Goal: Task Accomplishment & Management: Use online tool/utility

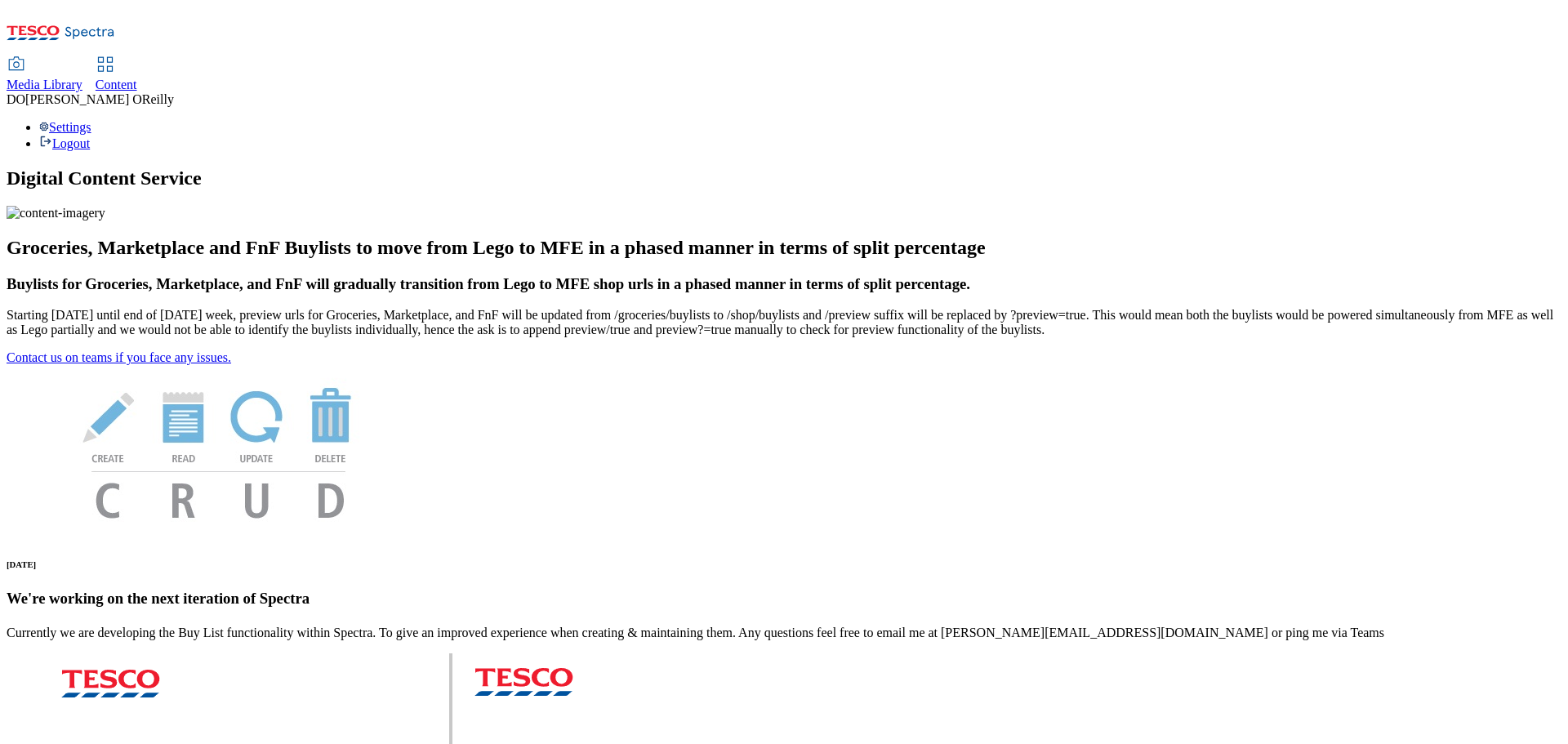
click at [137, 77] on span "Content" at bounding box center [116, 84] width 42 height 14
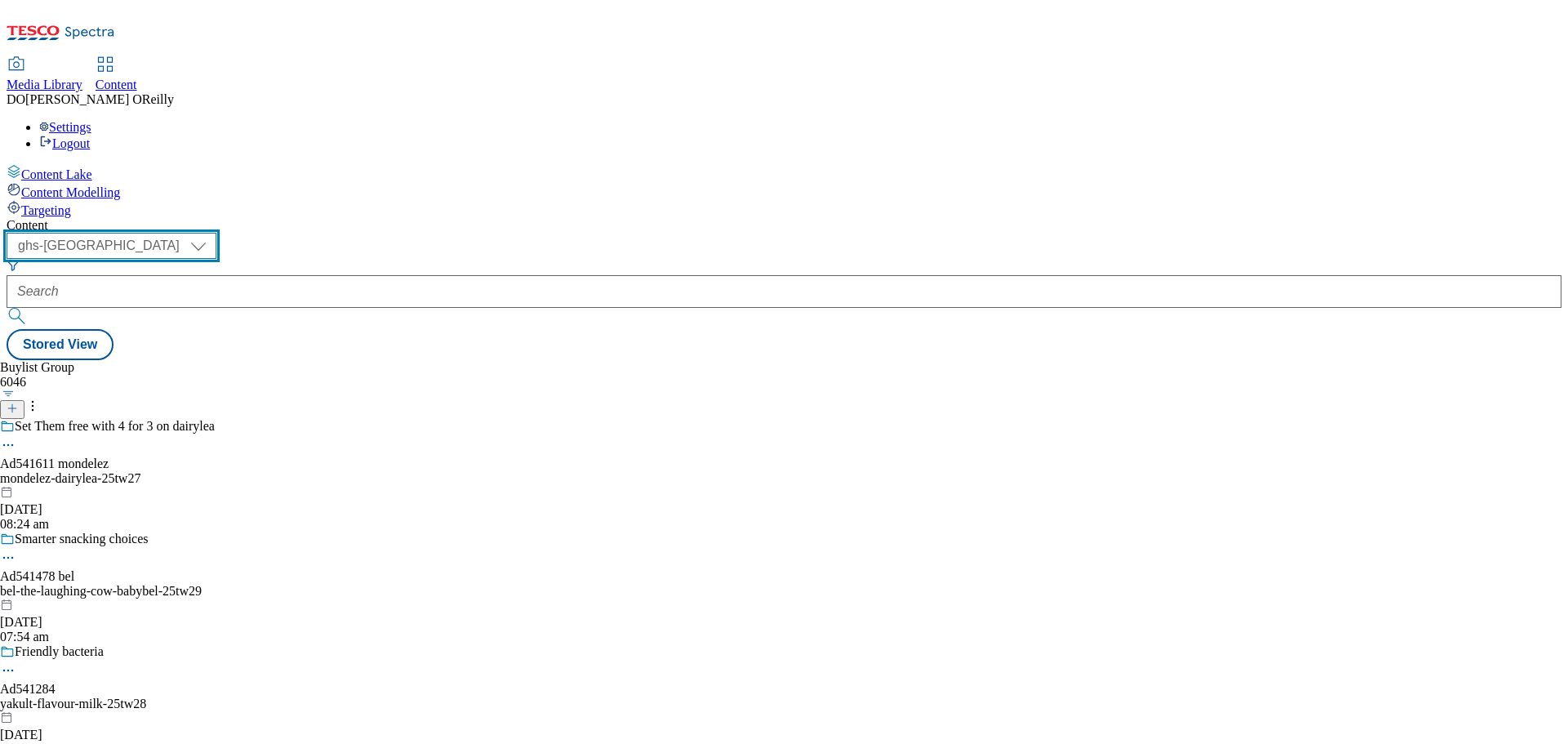
click at [216, 233] on select "ghs-roi ghs-uk" at bounding box center [111, 246] width 210 height 26
select select "ghs-roi"
click at [212, 233] on select "ghs-roi ghs-uk" at bounding box center [111, 246] width 210 height 26
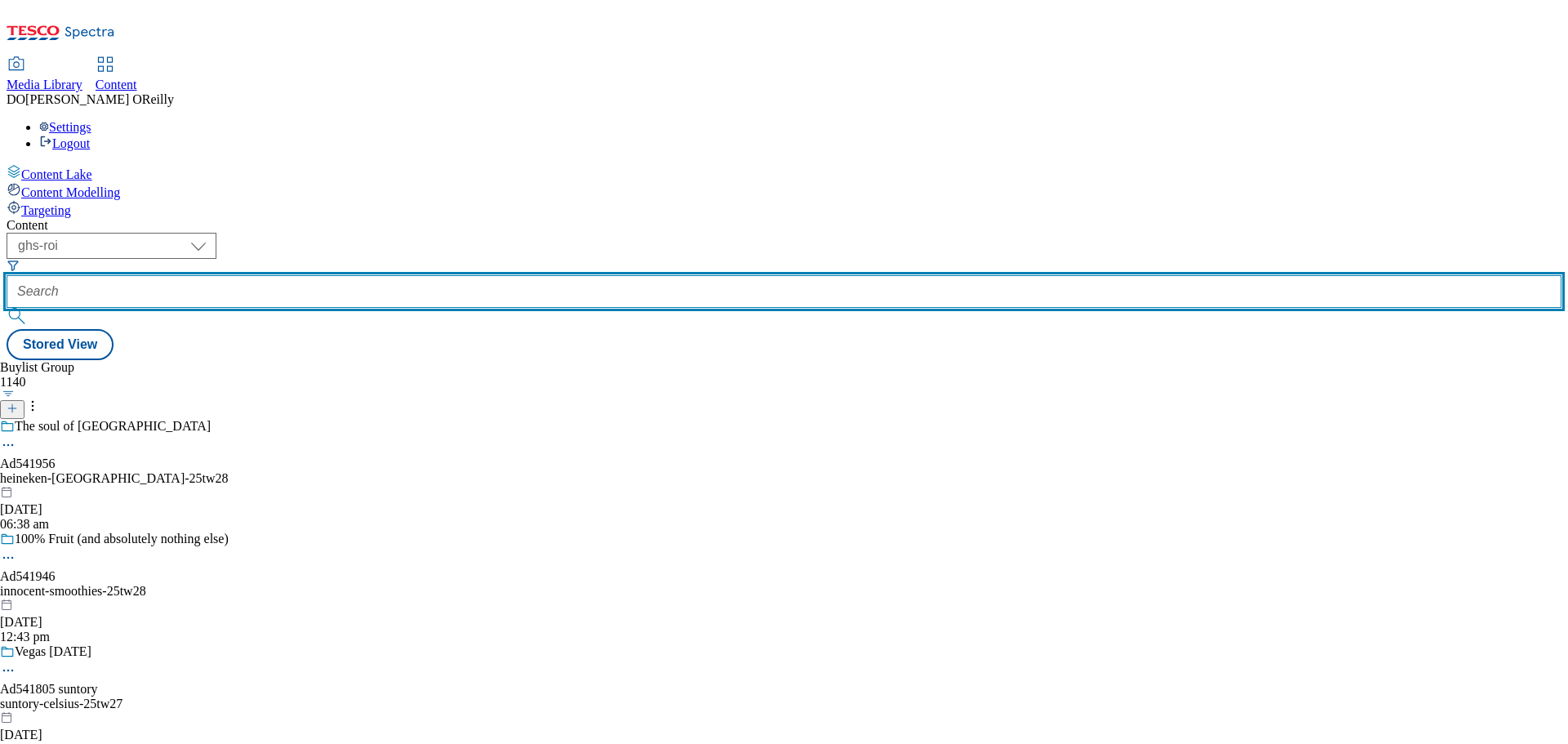
click at [368, 275] on input "text" at bounding box center [784, 291] width 1555 height 33
paste input "541946"
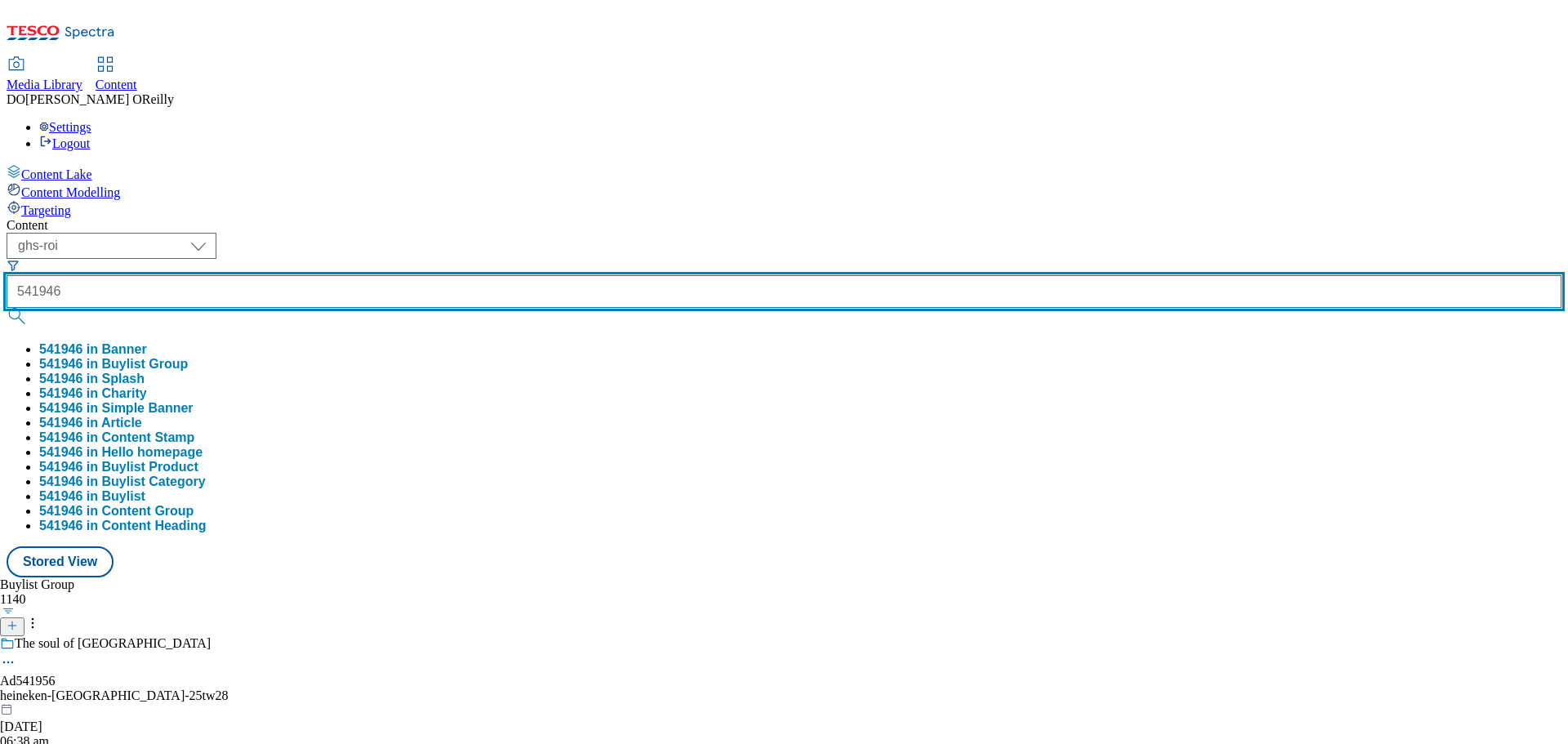
type input "541946"
click at [7, 308] on button "submit" at bounding box center [18, 315] width 23 height 16
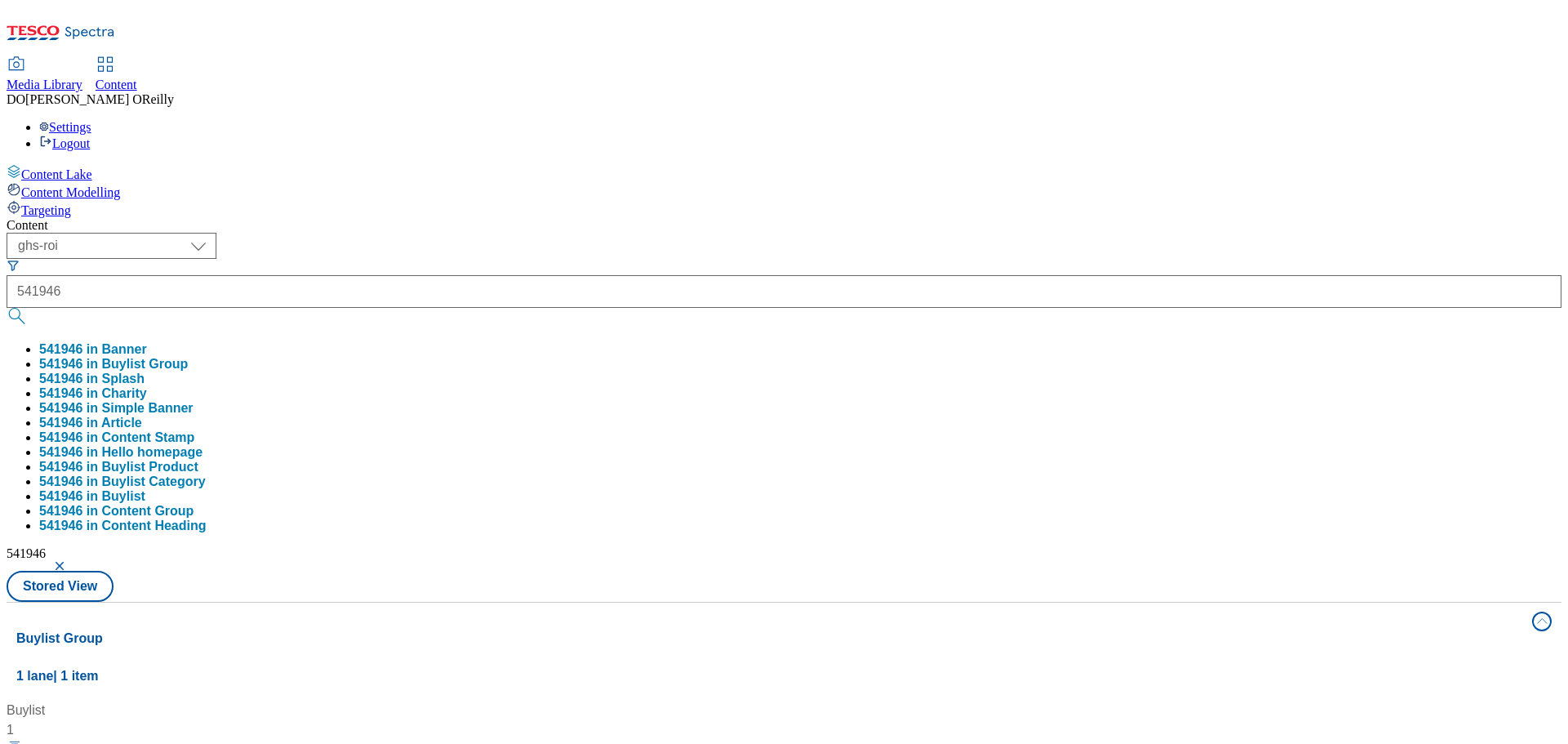
click at [644, 701] on div "Buylist 1 Ad541946 / innocent-smoothies-25tw28 / innocent 26 Aug 2025 12:44 pm" at bounding box center [784, 701] width 1535 height 0
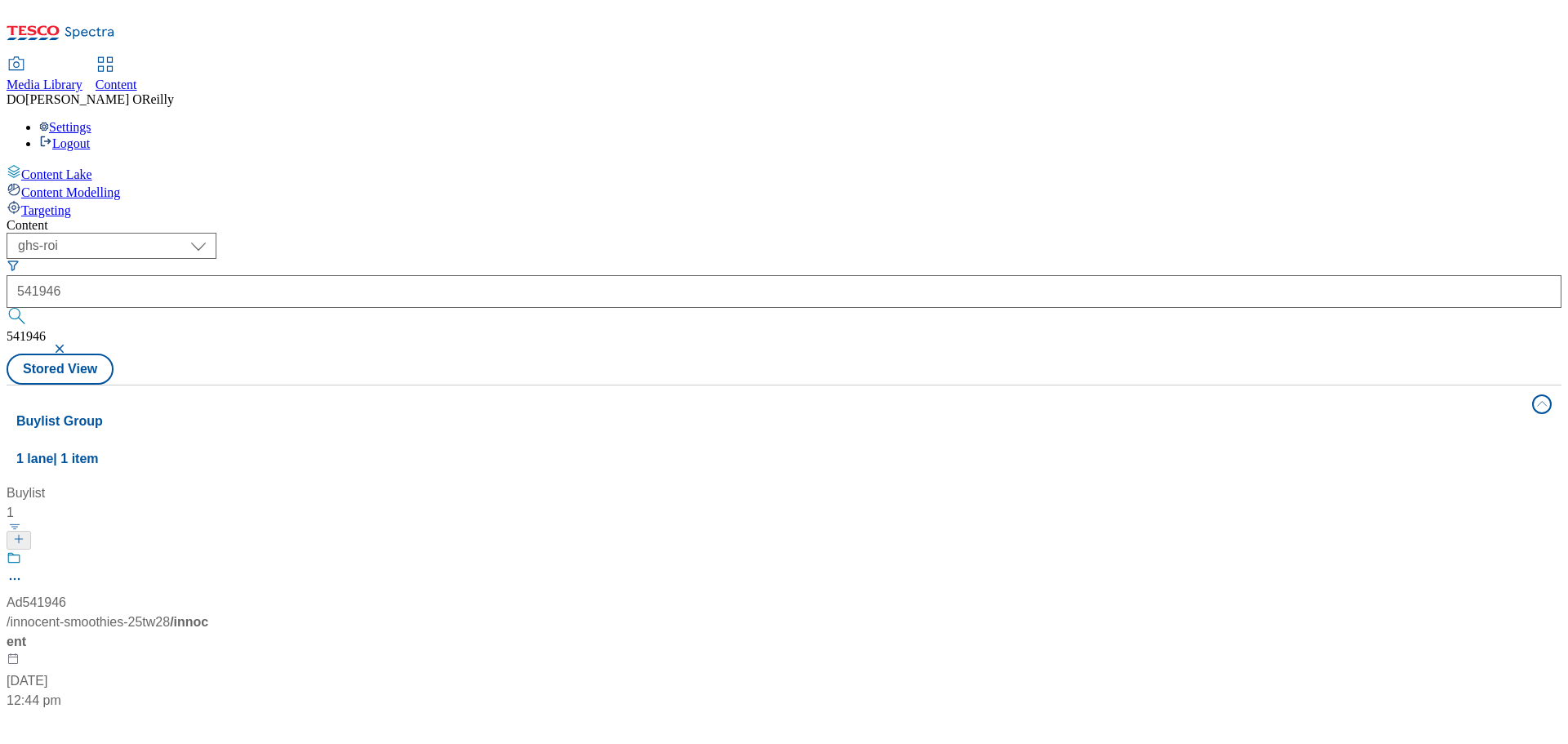
click at [211, 613] on div "/ innocent-smoothies-25tw28 / innocent" at bounding box center [109, 633] width 204 height 40
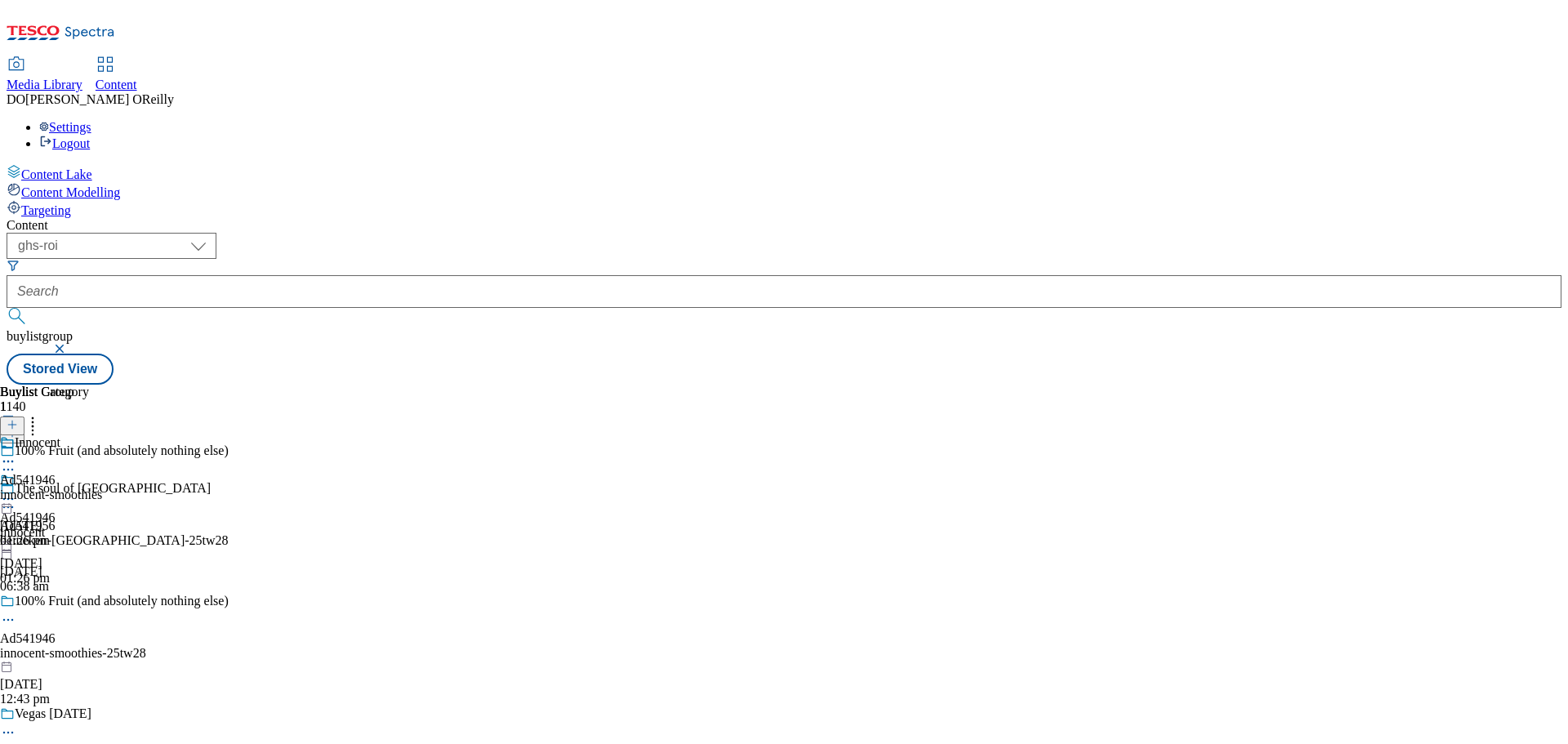
click at [16, 491] on icon at bounding box center [8, 499] width 16 height 16
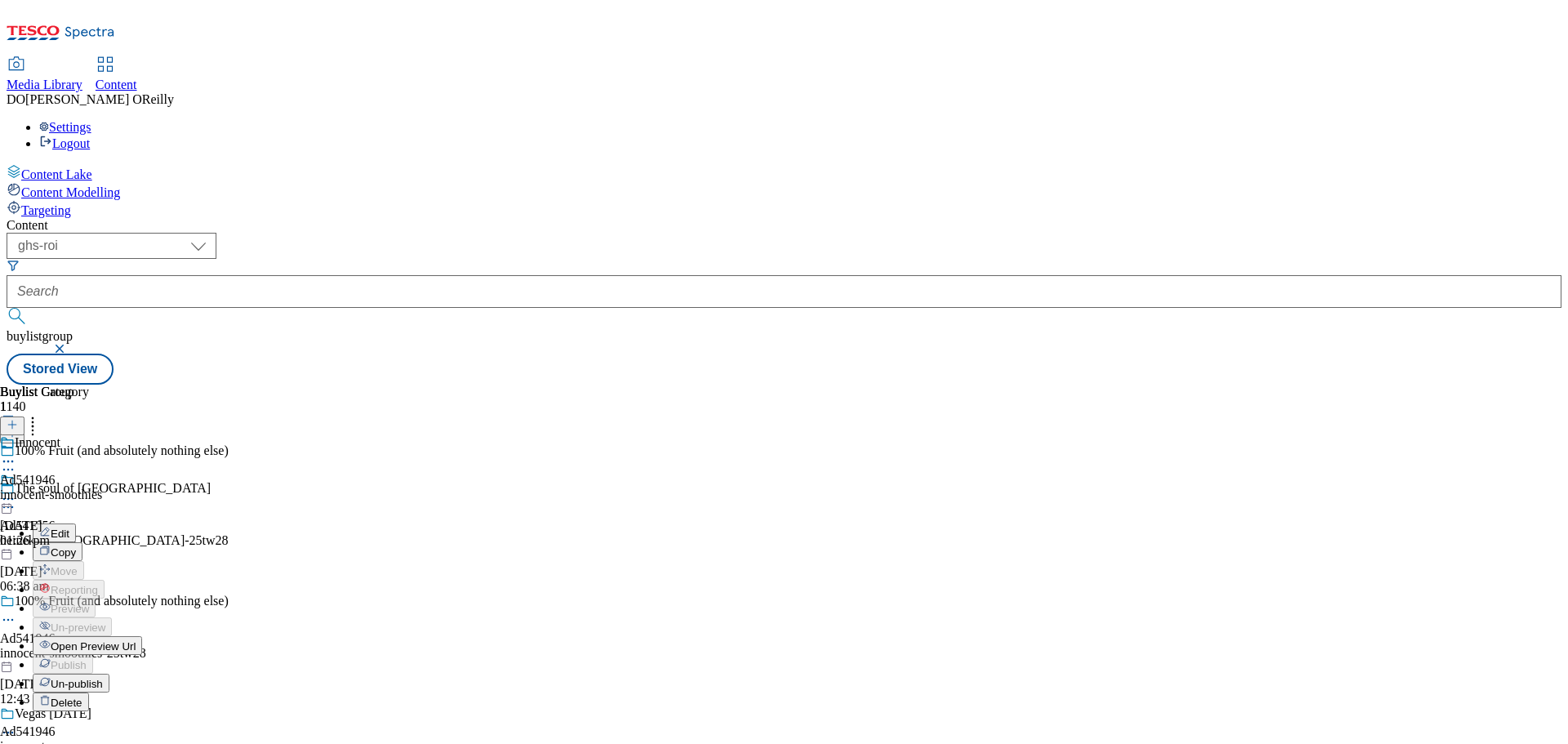
click at [76, 523] on button "Edit" at bounding box center [55, 533] width 43 height 19
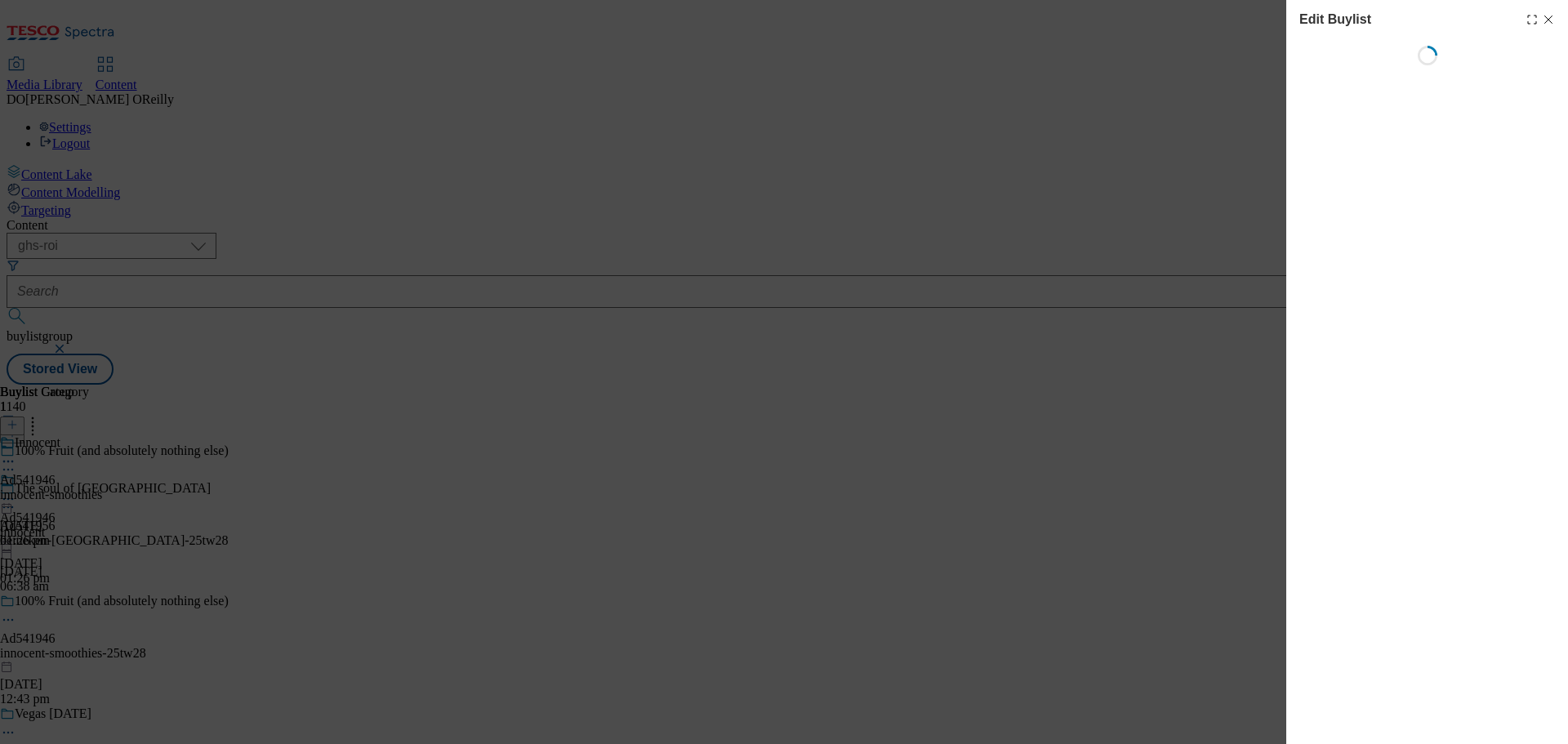
select select "tactical"
select select "supplier funded short term 1-3 weeks"
select select "dunnhumby"
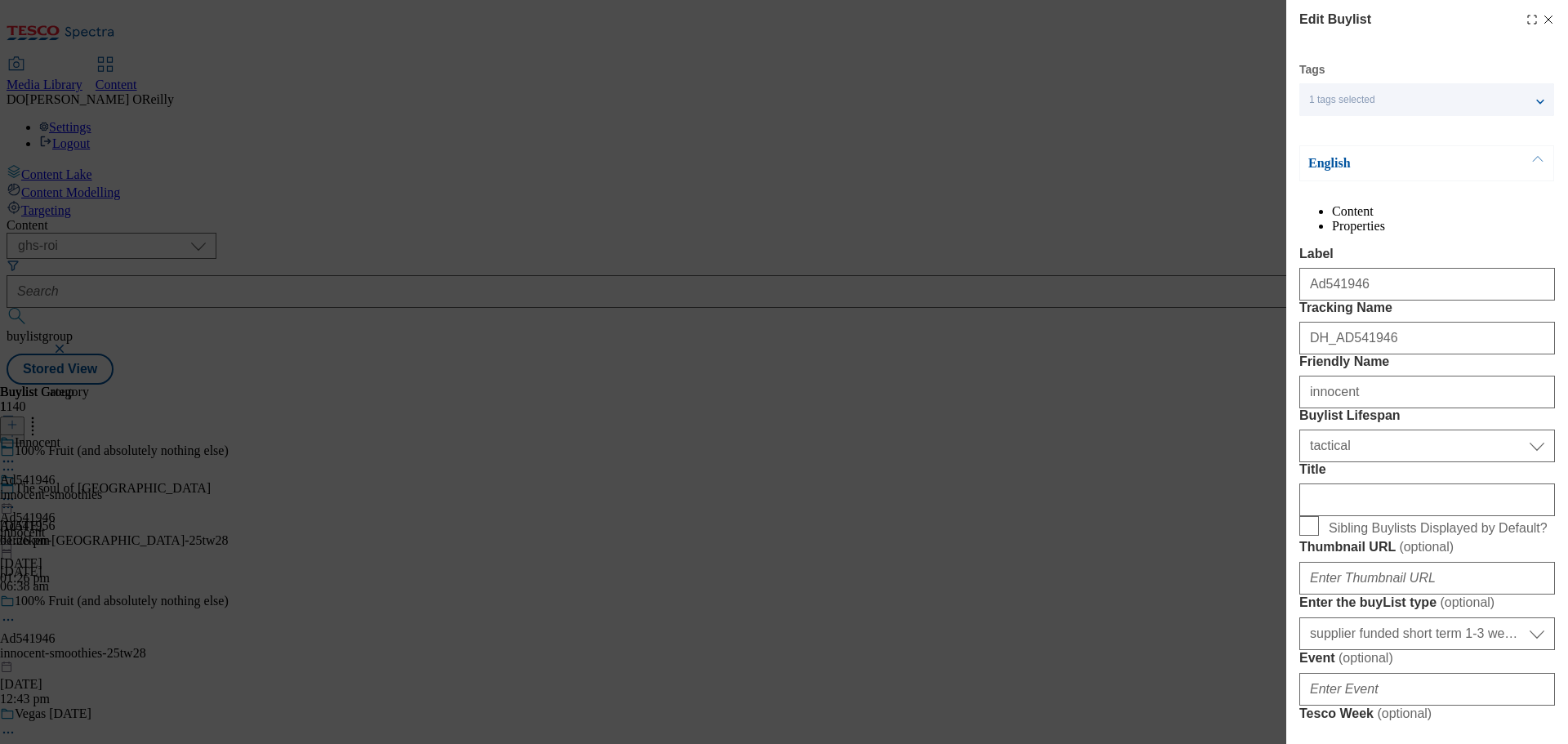
select select "Banner"
click at [1486, 227] on li "Properties" at bounding box center [1443, 227] width 223 height 15
click at [1332, 219] on li "Content" at bounding box center [1443, 211] width 223 height 15
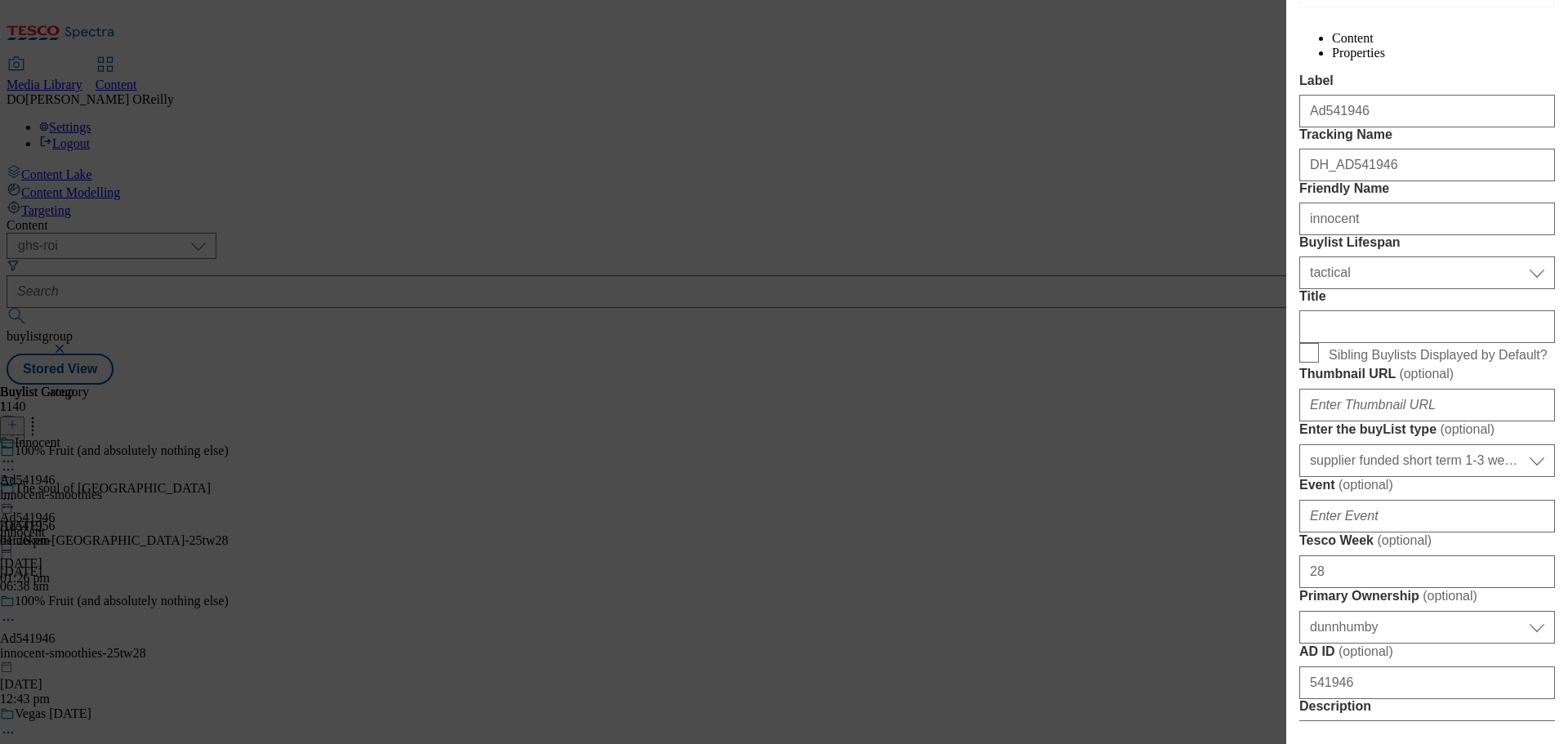
scroll to position [81, 0]
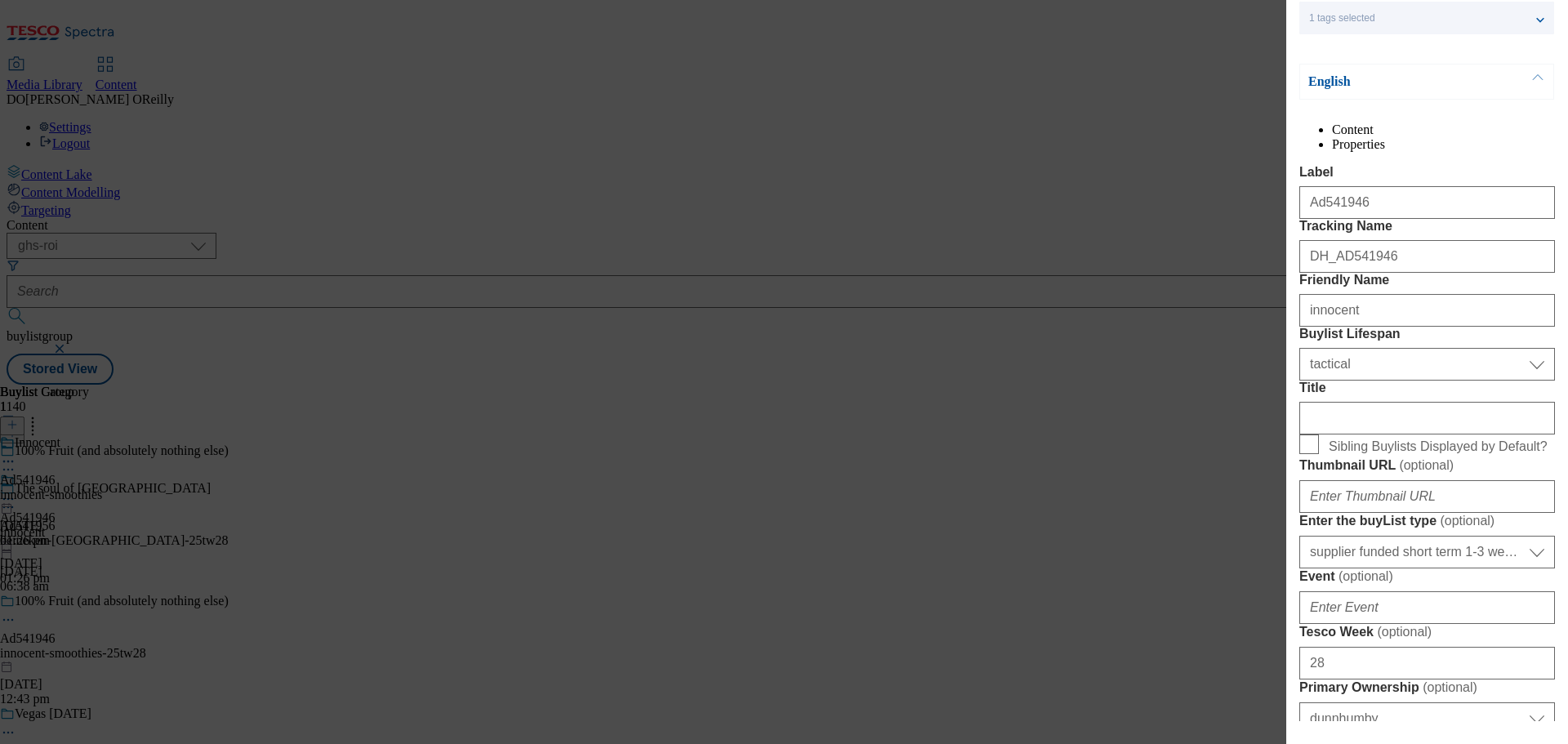
click at [1217, 221] on div "Edit Buylist Tags 1 tags selected buylist English Content Properties Label Ad54…" at bounding box center [784, 372] width 1568 height 744
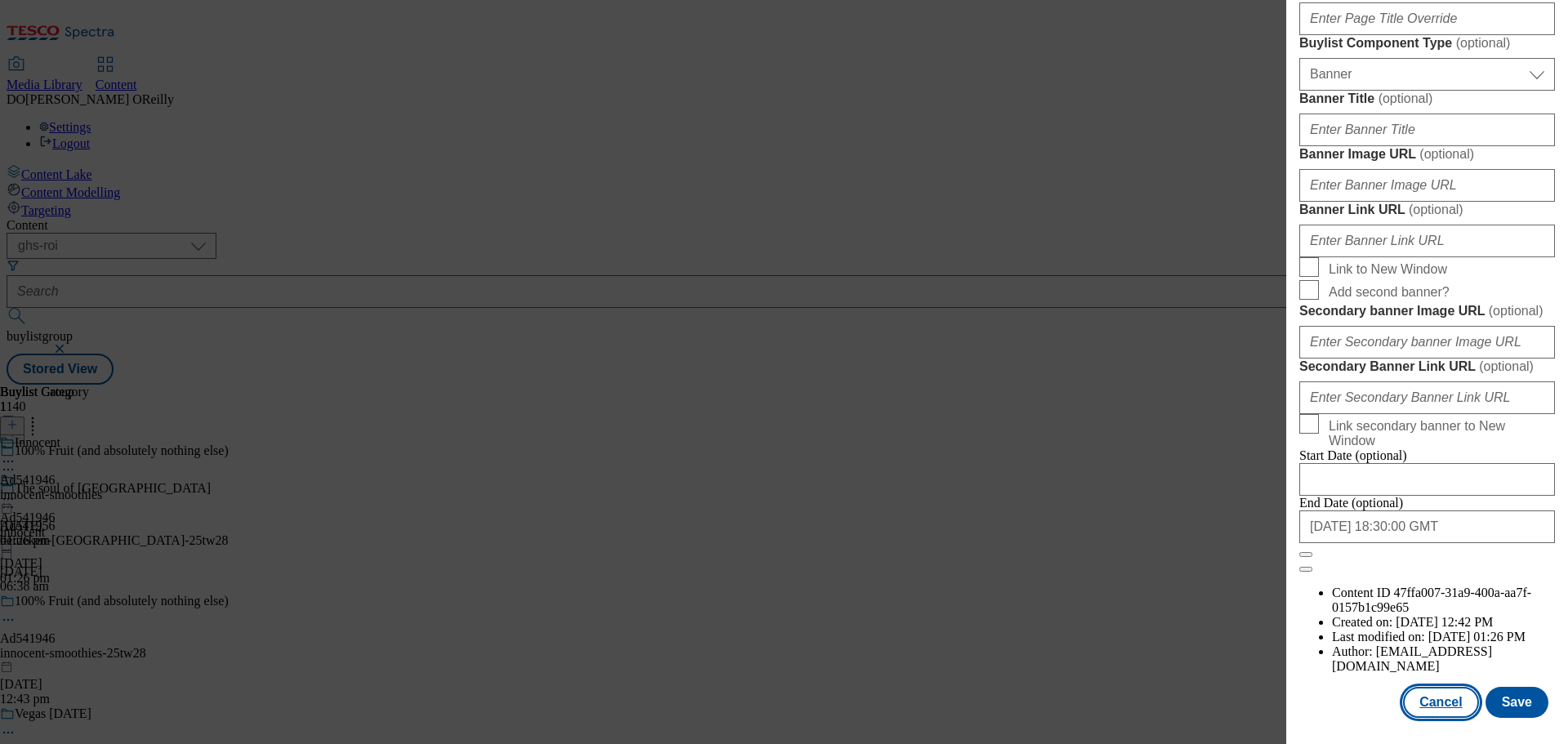
click at [1420, 702] on button "Cancel" at bounding box center [1441, 702] width 76 height 31
select select "tactical"
select select "supplier funded short term 1-3 weeks"
select select "dunnhumby"
select select "Banner"
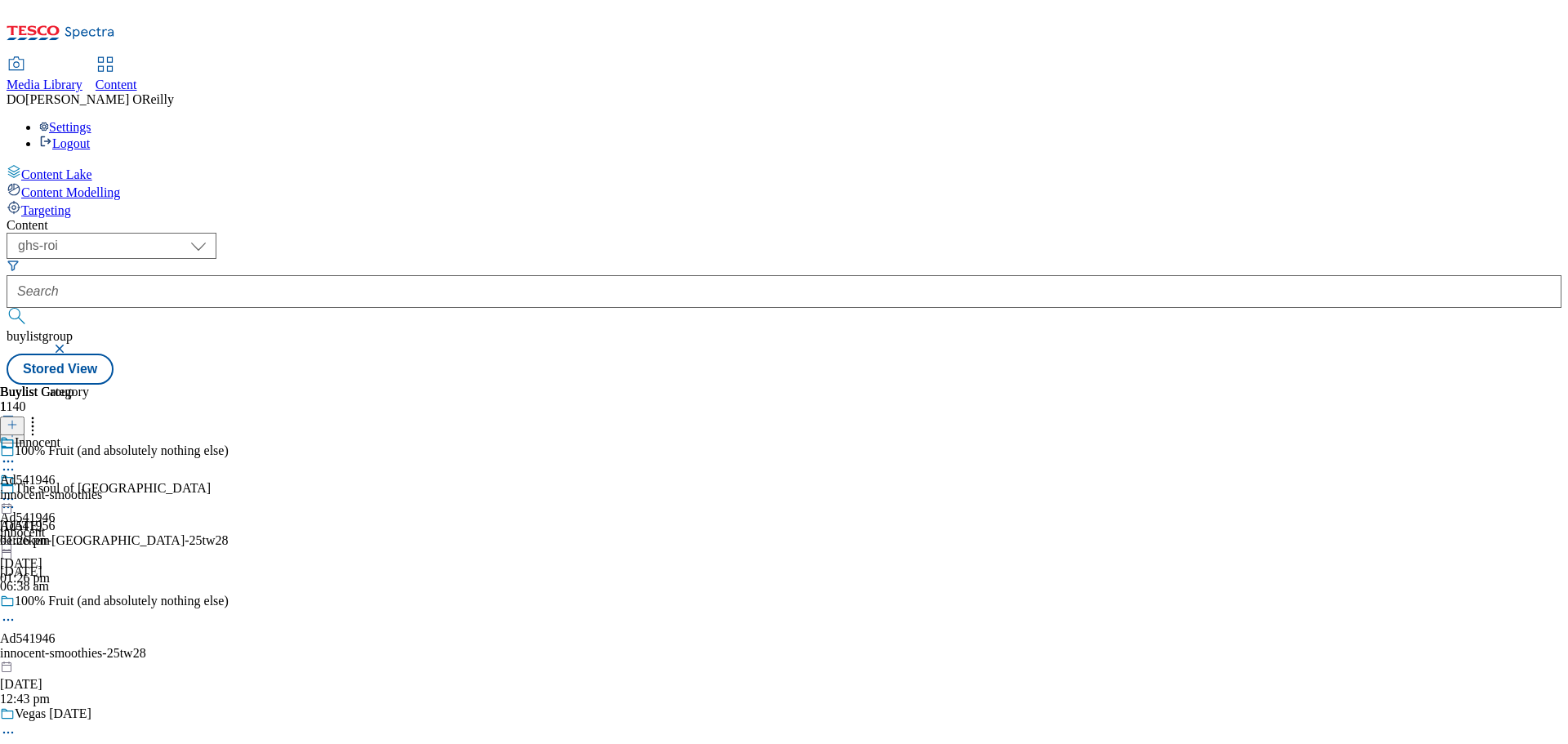
scroll to position [1265, 0]
click at [16, 612] on icon at bounding box center [8, 619] width 16 height 16
click at [76, 644] on button "Edit" at bounding box center [55, 653] width 43 height 19
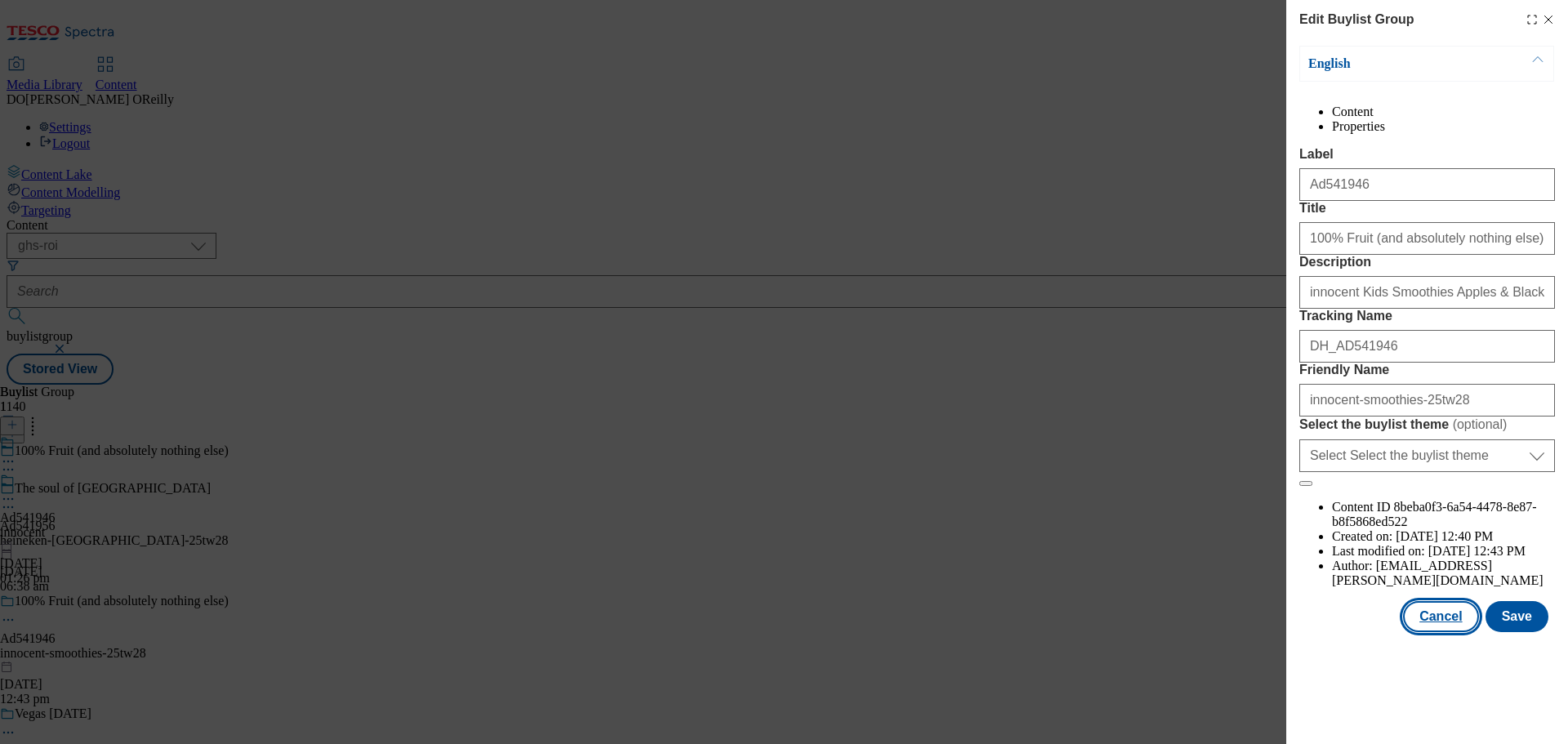
click at [1428, 632] on button "Cancel" at bounding box center [1441, 617] width 76 height 31
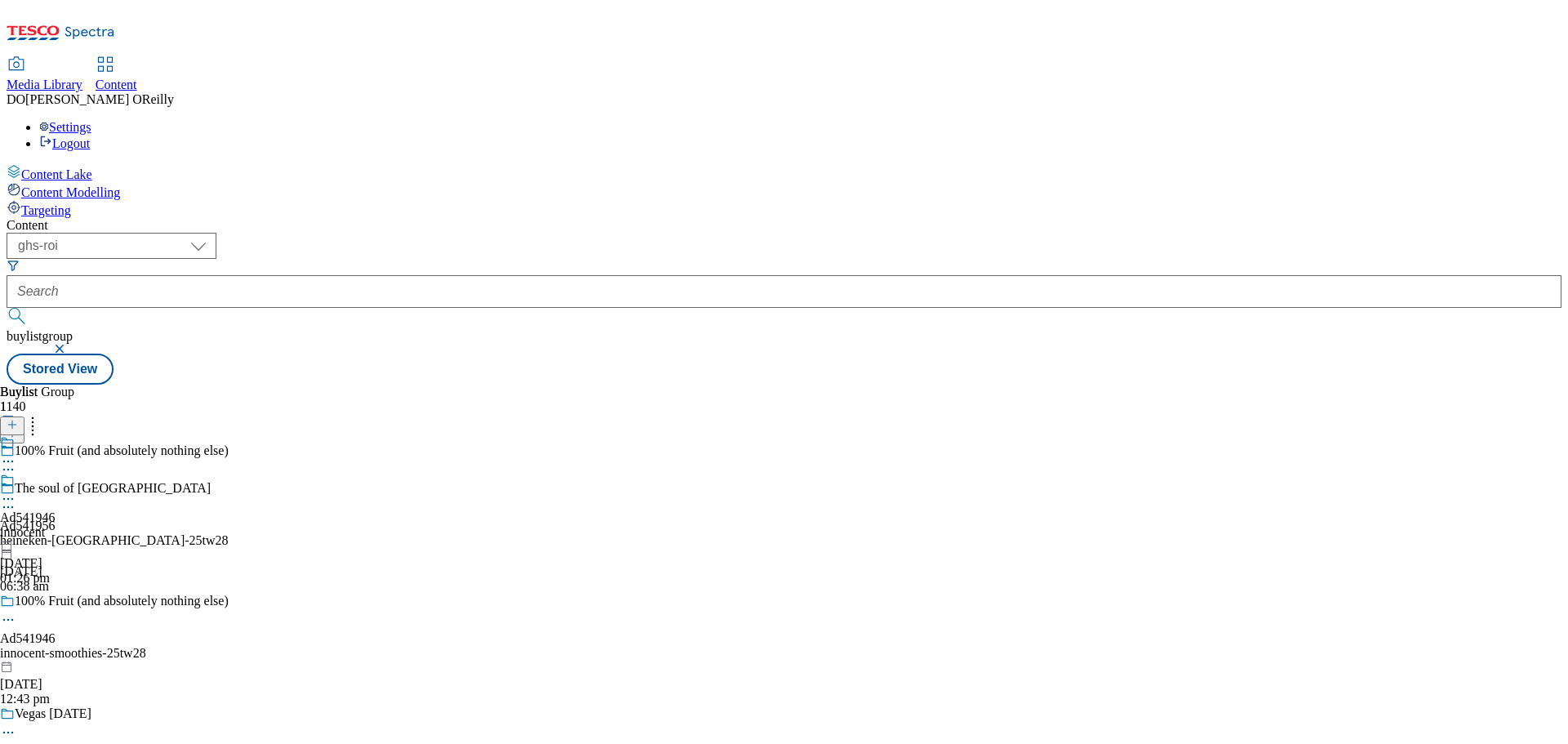
click at [41, 414] on icon at bounding box center [32, 422] width 16 height 16
click at [56, 473] on div "Ad541946 innocent 26 Aug 2025 01:26 pm" at bounding box center [27, 529] width 56 height 112
click at [16, 491] on icon at bounding box center [8, 499] width 16 height 16
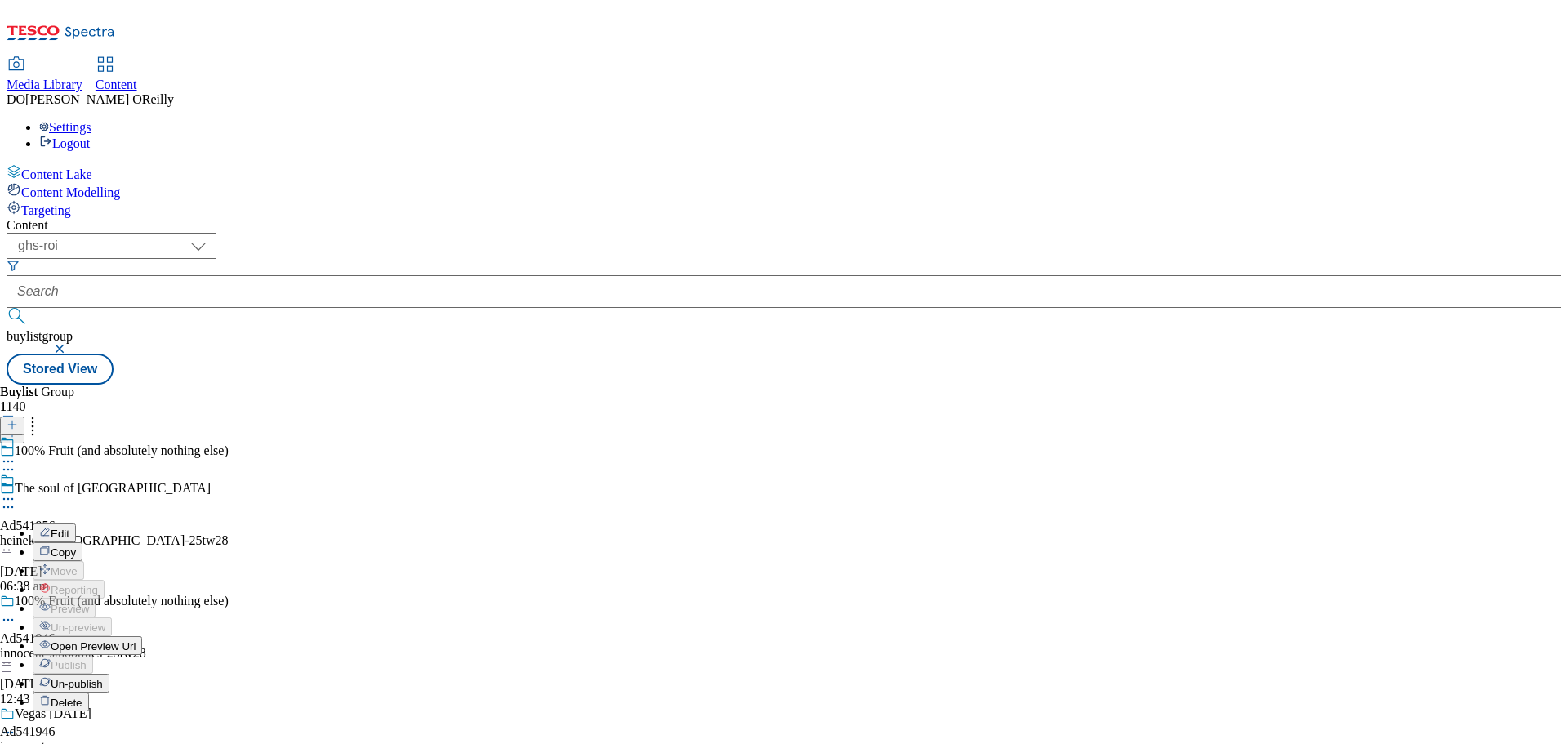
click at [70, 528] on span "Edit" at bounding box center [60, 533] width 19 height 12
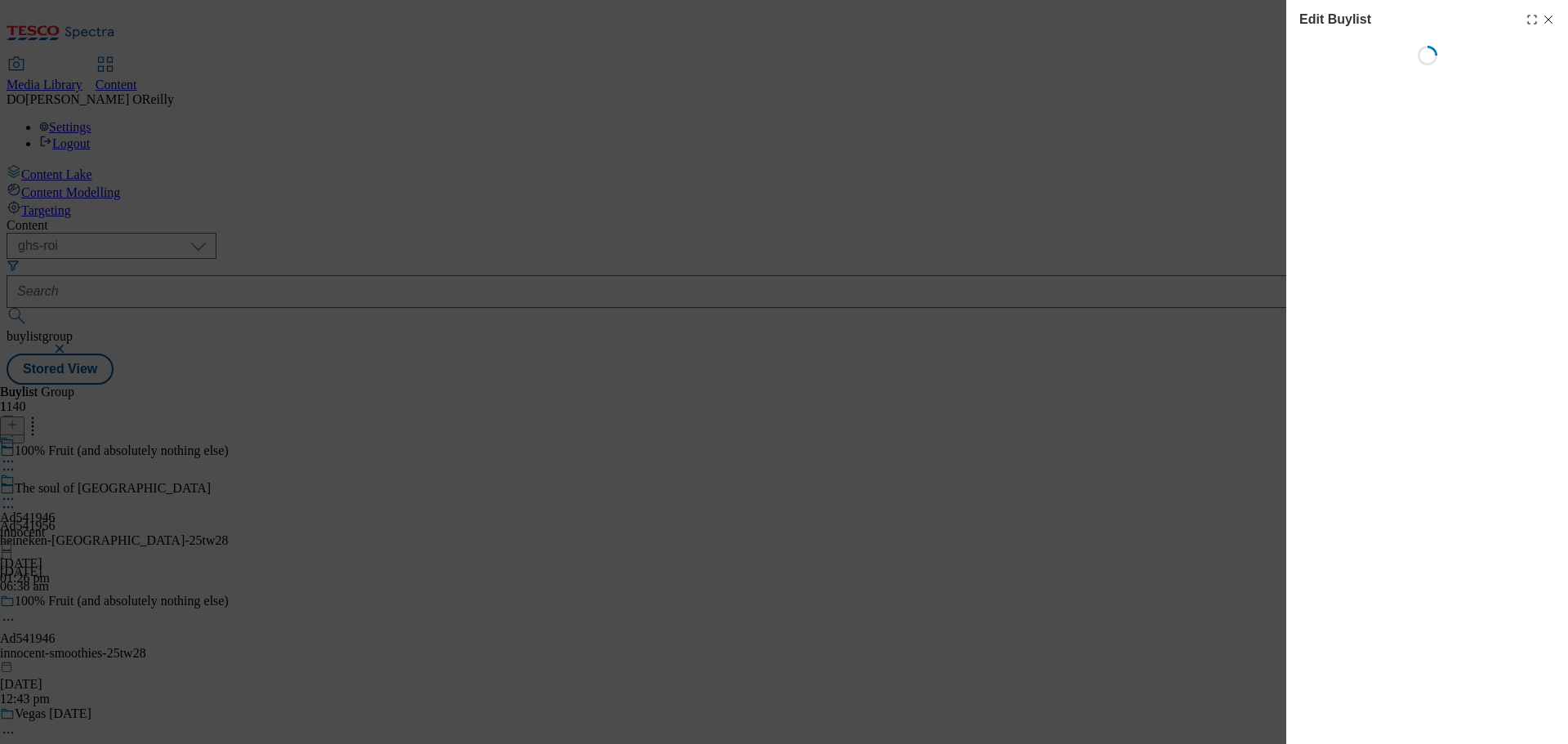
select select "tactical"
select select "supplier funded short term 1-3 weeks"
select select "dunnhumby"
select select "Banner"
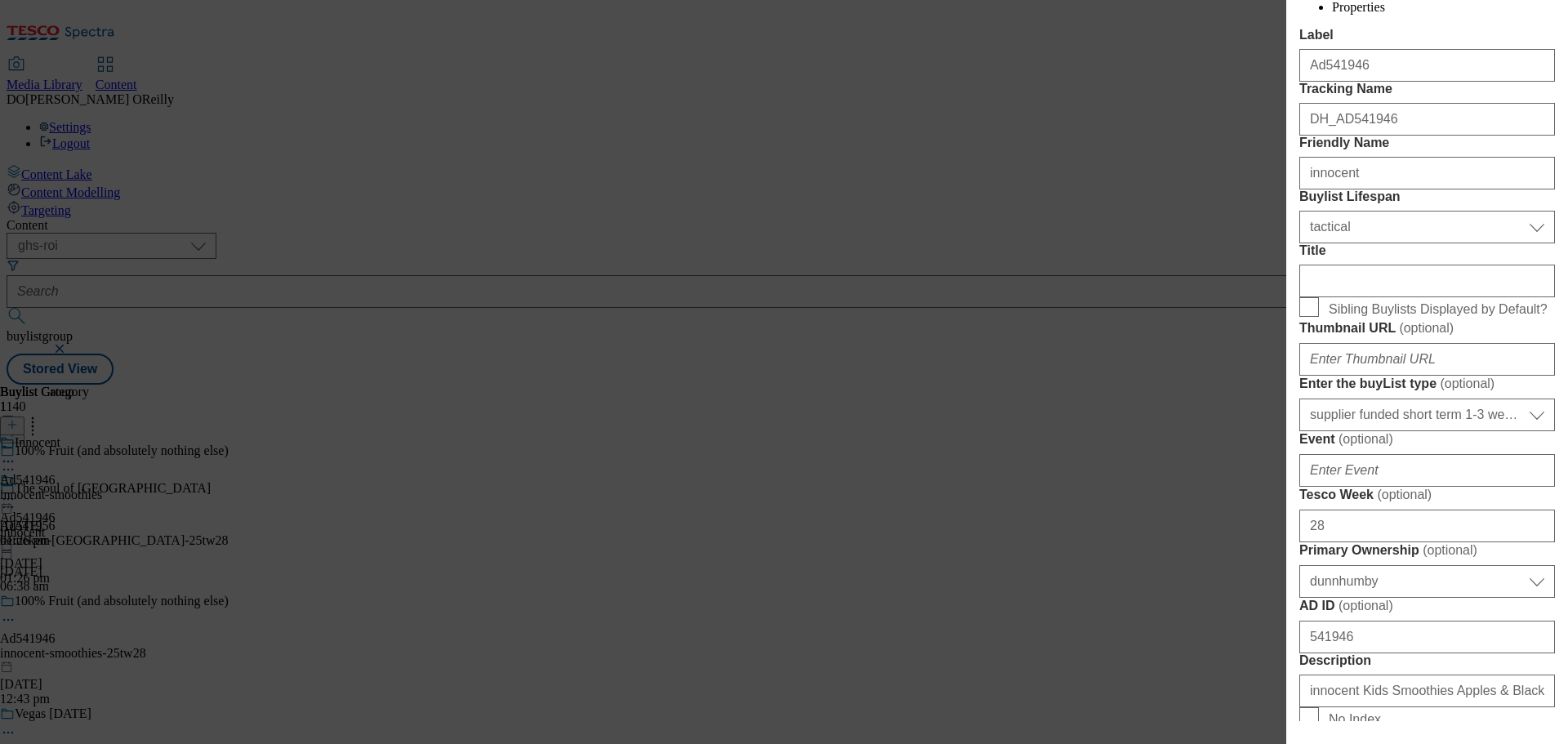
scroll to position [245, 0]
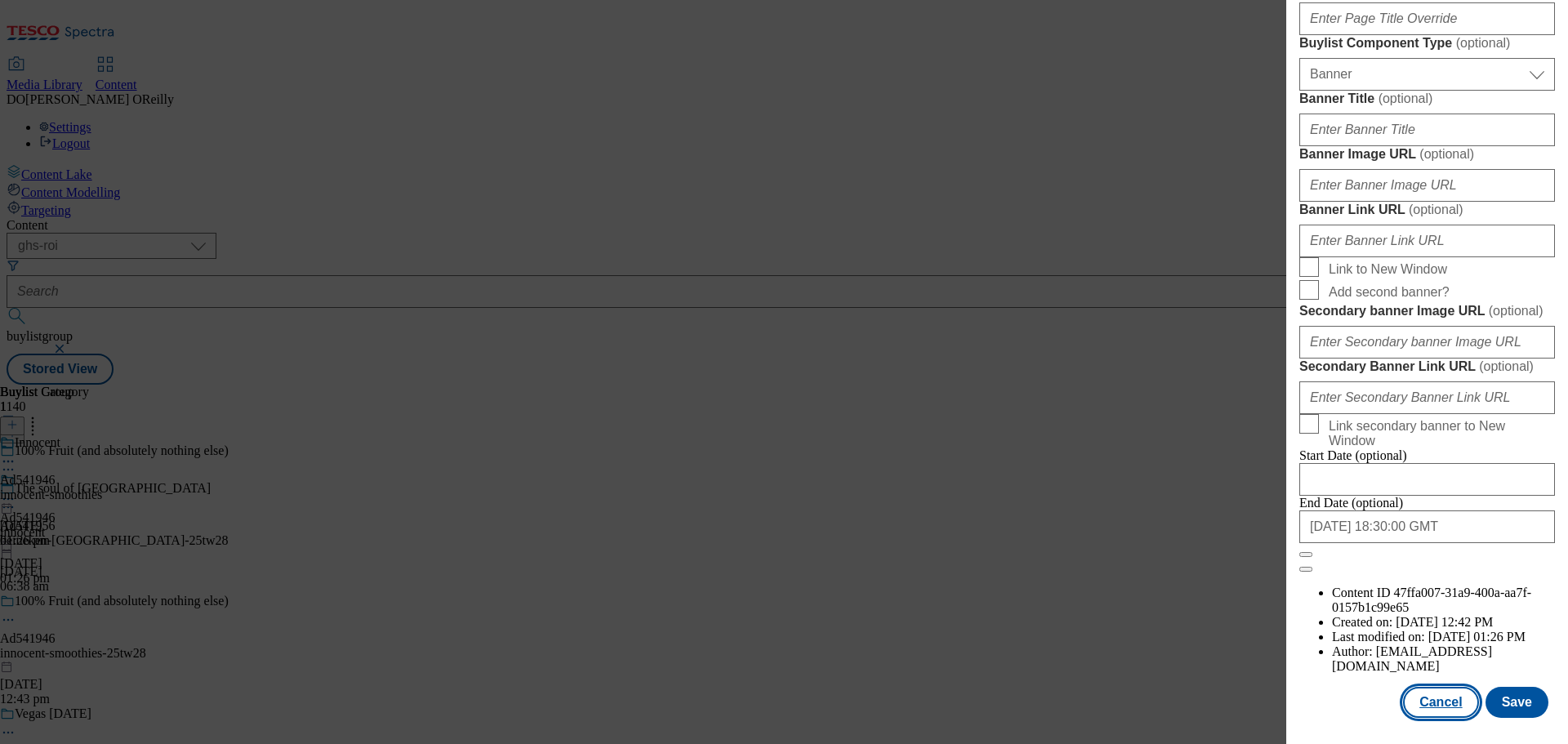
click at [1417, 701] on button "Cancel" at bounding box center [1441, 702] width 76 height 31
select select "tactical"
select select "supplier funded short term 1-3 weeks"
select select "dunnhumby"
select select "Banner"
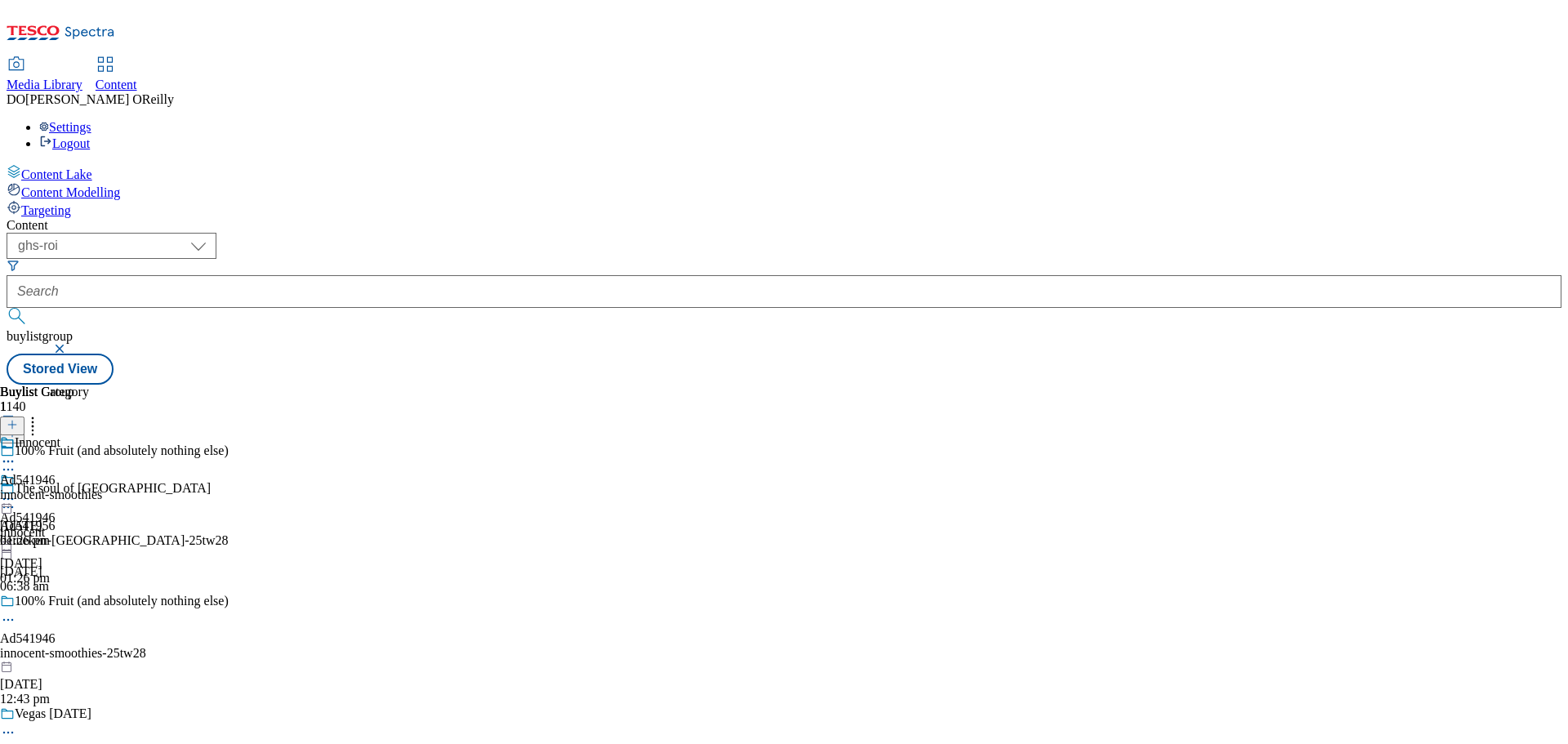
scroll to position [1265, 0]
click at [335, 594] on div "100% Fruit (and absolutely nothing else) Ad541946 innocent-smoothies-25tw28 26 …" at bounding box center [167, 650] width 335 height 112
click at [16, 612] on icon at bounding box center [8, 619] width 16 height 16
click at [76, 644] on button "Edit" at bounding box center [55, 653] width 43 height 19
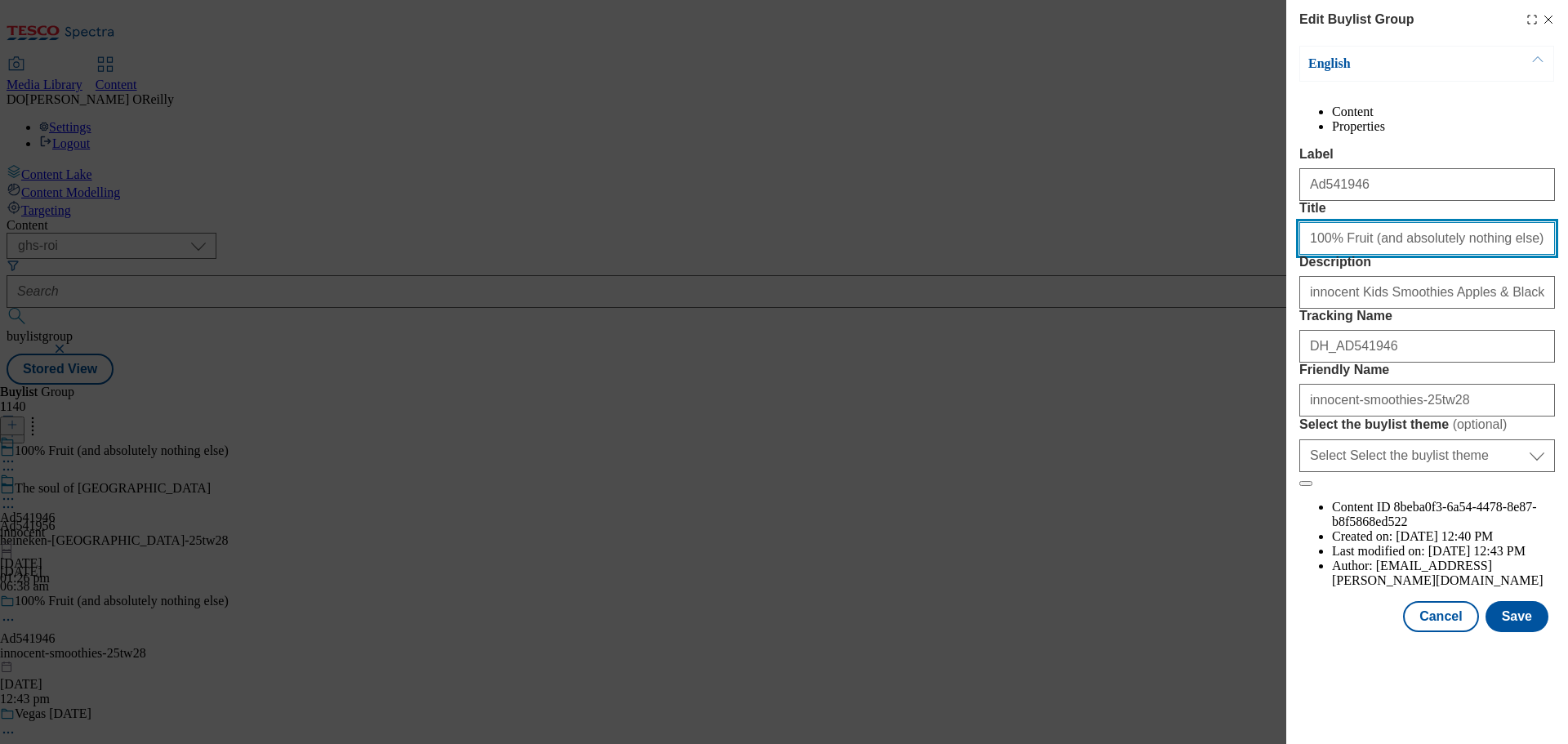
click at [1484, 255] on input "100% Fruit (and absolutely nothing else)" at bounding box center [1426, 238] width 256 height 33
drag, startPoint x: 1485, startPoint y: 300, endPoint x: 1280, endPoint y: 317, distance: 205.7
click at [1280, 317] on div "Edit Buylist Group English Content Properties Label Ad541946 Title 100% Fruit (…" at bounding box center [784, 372] width 1568 height 744
paste input "Convenience"
type input "Convenience"
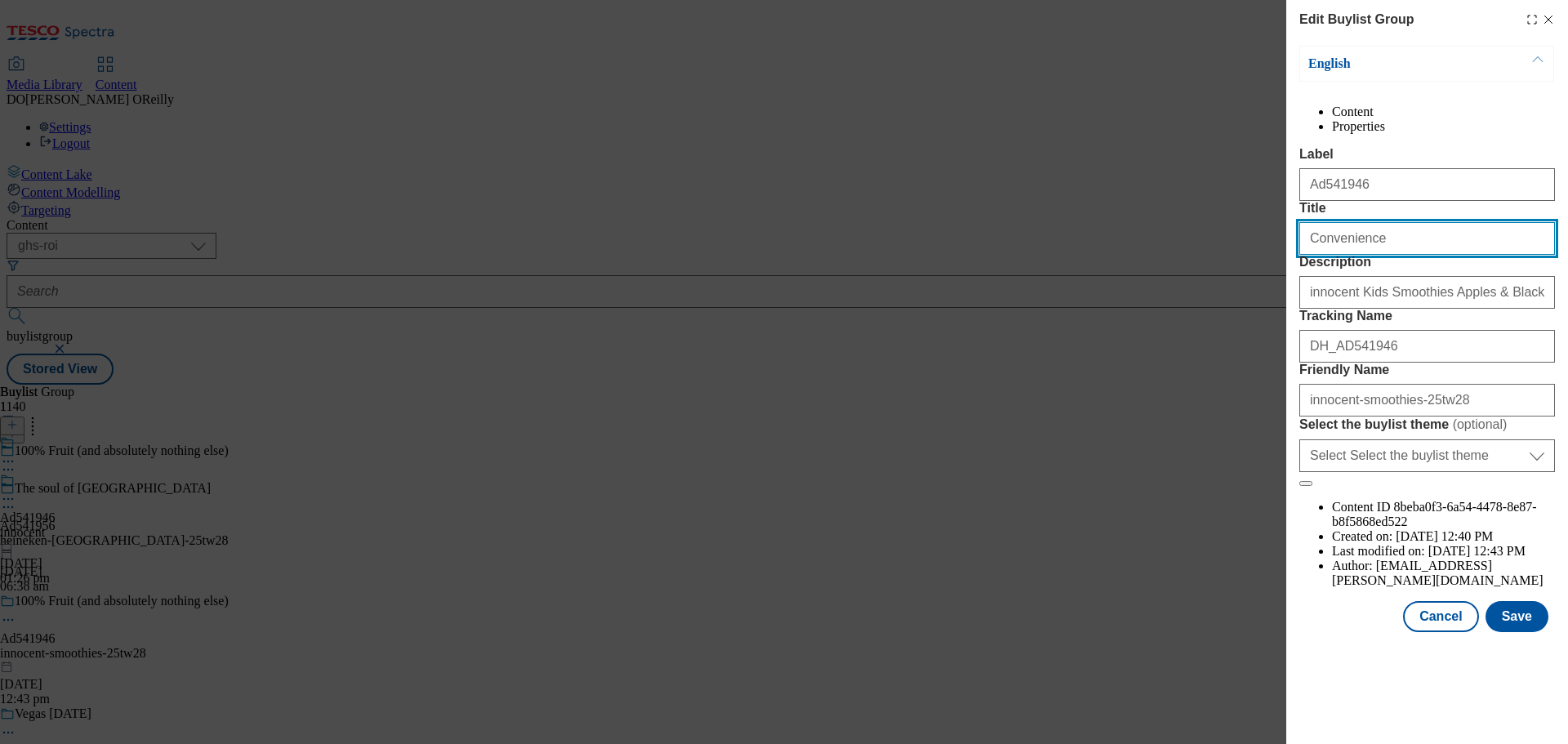
click at [1369, 255] on input "Convenience" at bounding box center [1426, 238] width 256 height 33
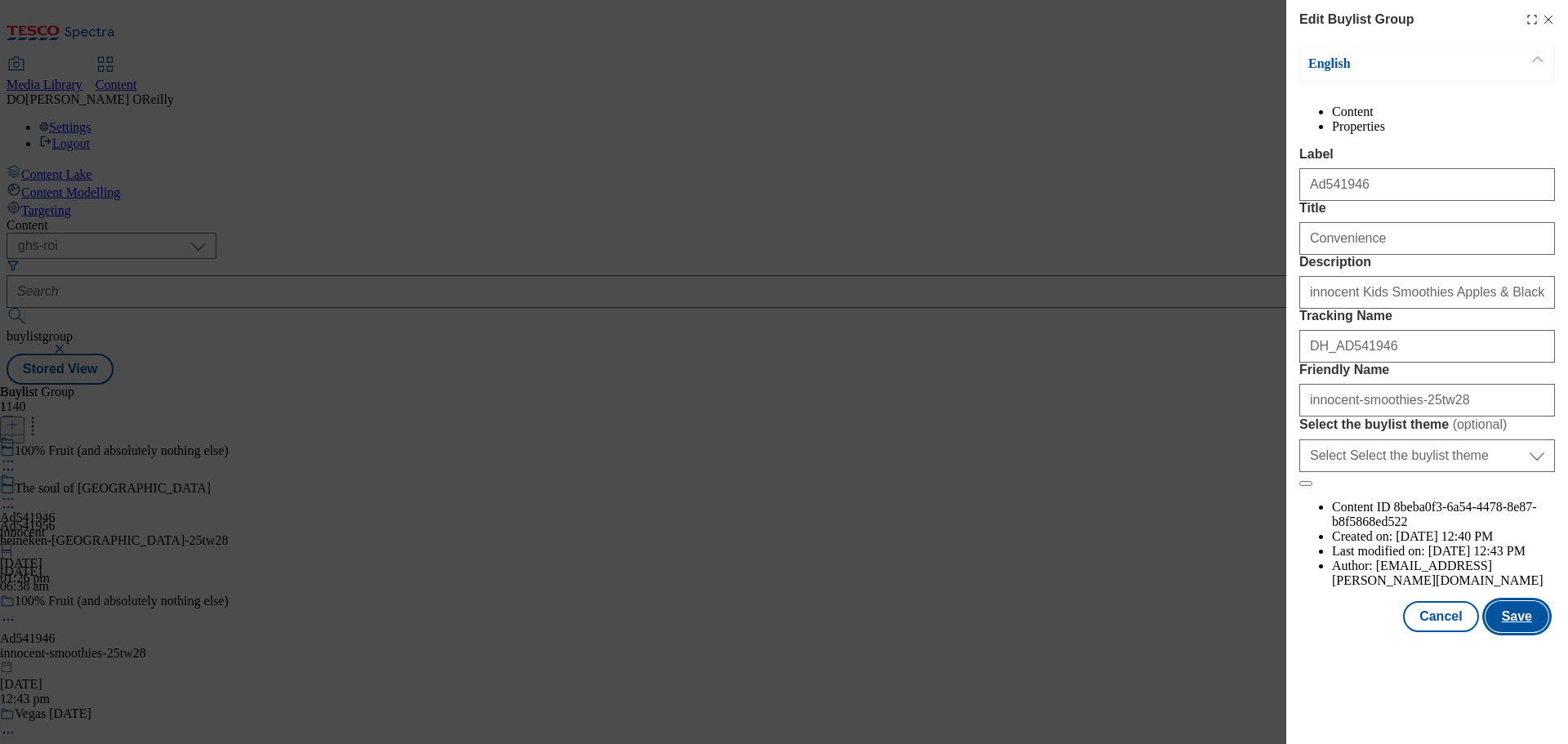
click at [1525, 632] on button "Save" at bounding box center [1516, 617] width 63 height 31
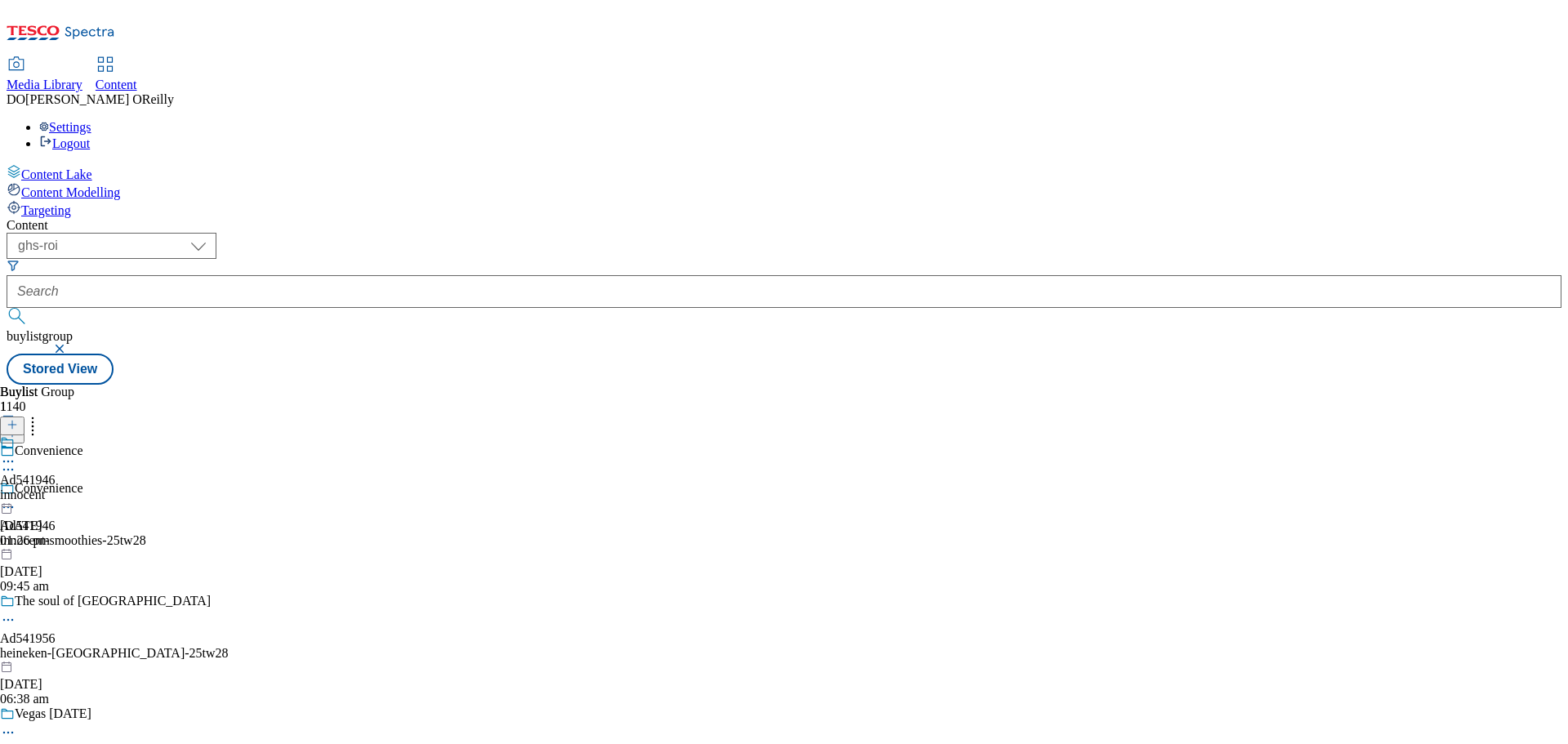
click at [16, 453] on icon at bounding box center [8, 461] width 16 height 16
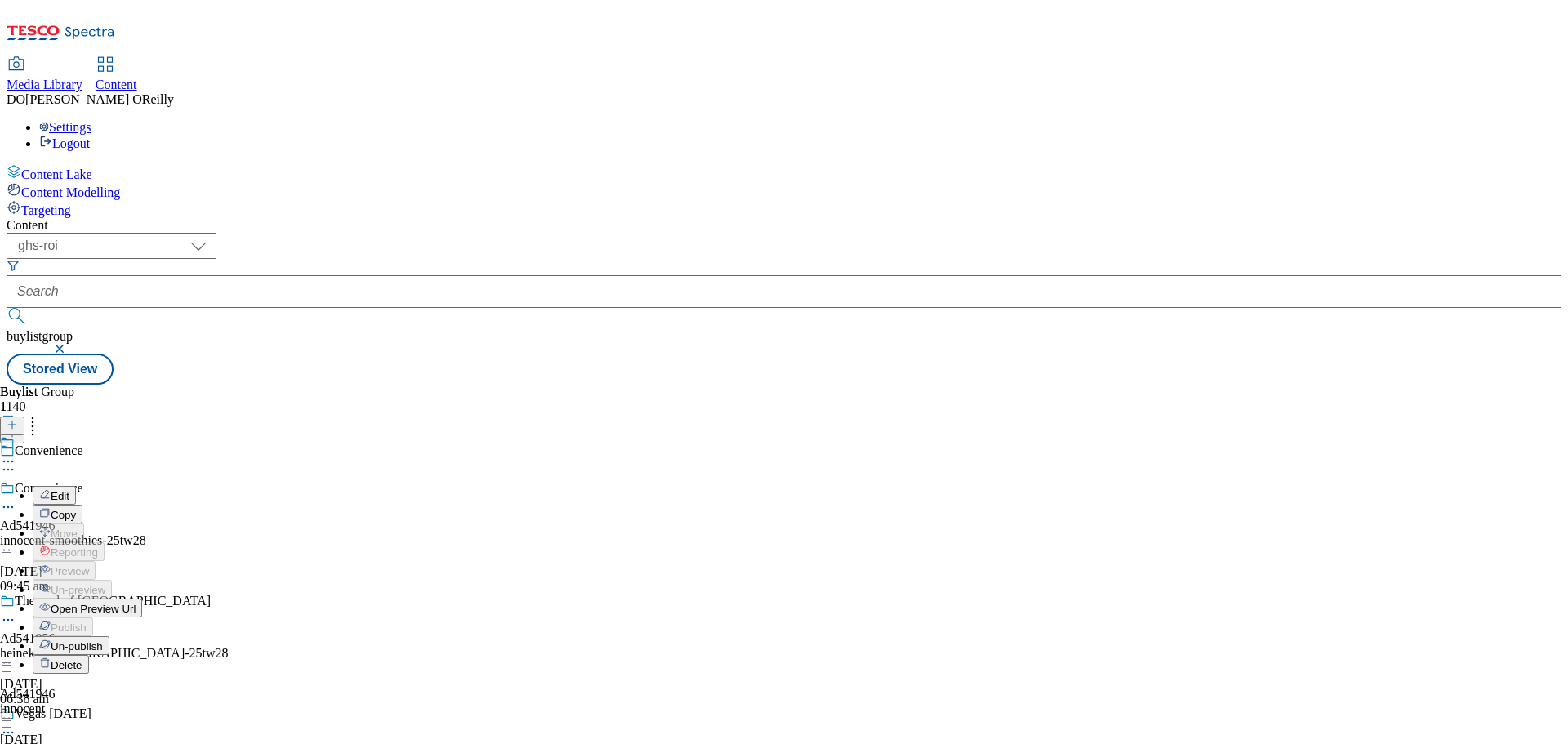
click at [76, 486] on button "Edit" at bounding box center [55, 496] width 43 height 19
select select "tactical"
select select "supplier funded short term 1-3 weeks"
select select "dunnhumby"
select select "Banner"
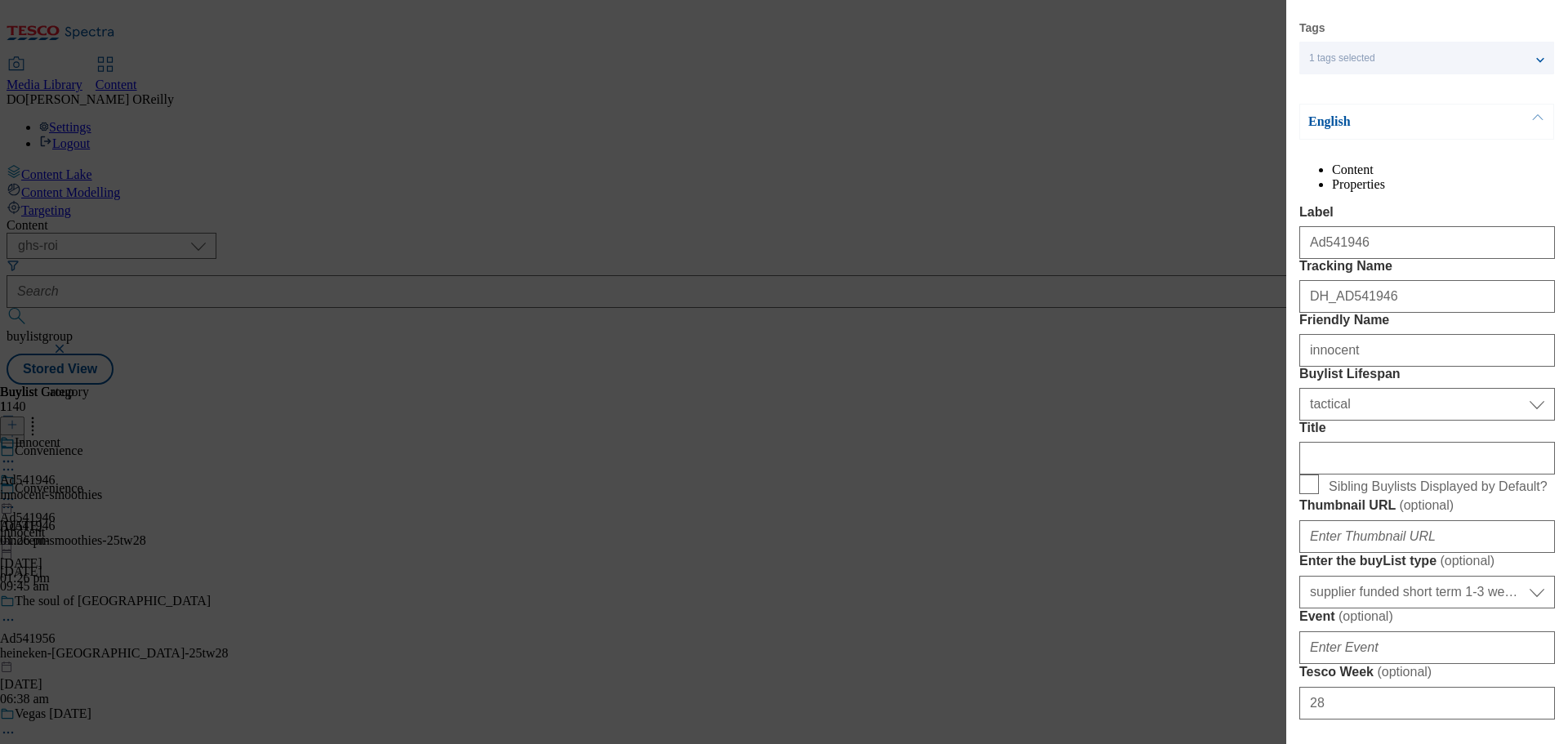
scroll to position [81, 0]
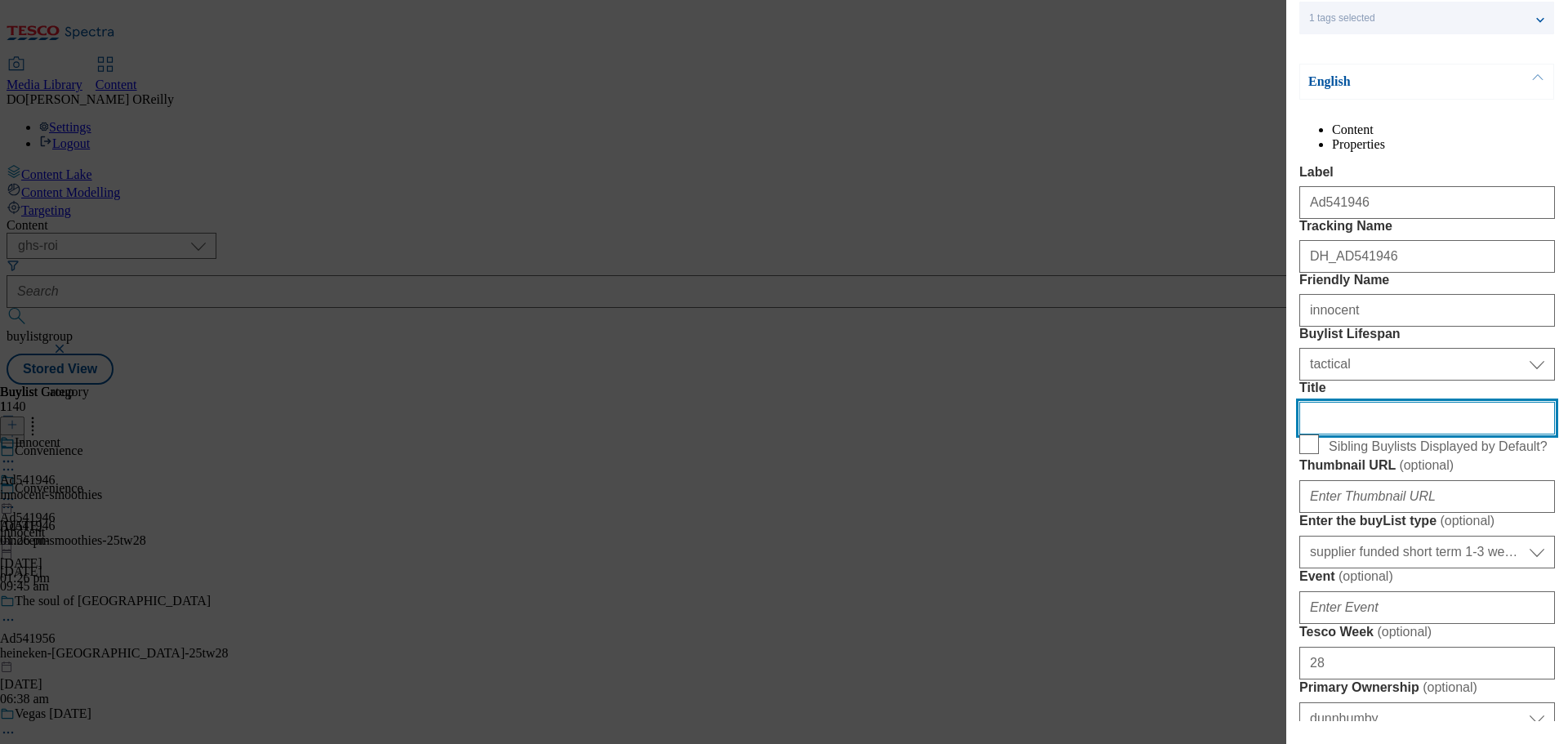
click at [1378, 434] on input "Title" at bounding box center [1426, 418] width 256 height 33
click at [1337, 434] on input "Title" at bounding box center [1426, 418] width 256 height 33
paste input "Chilled Drinks"
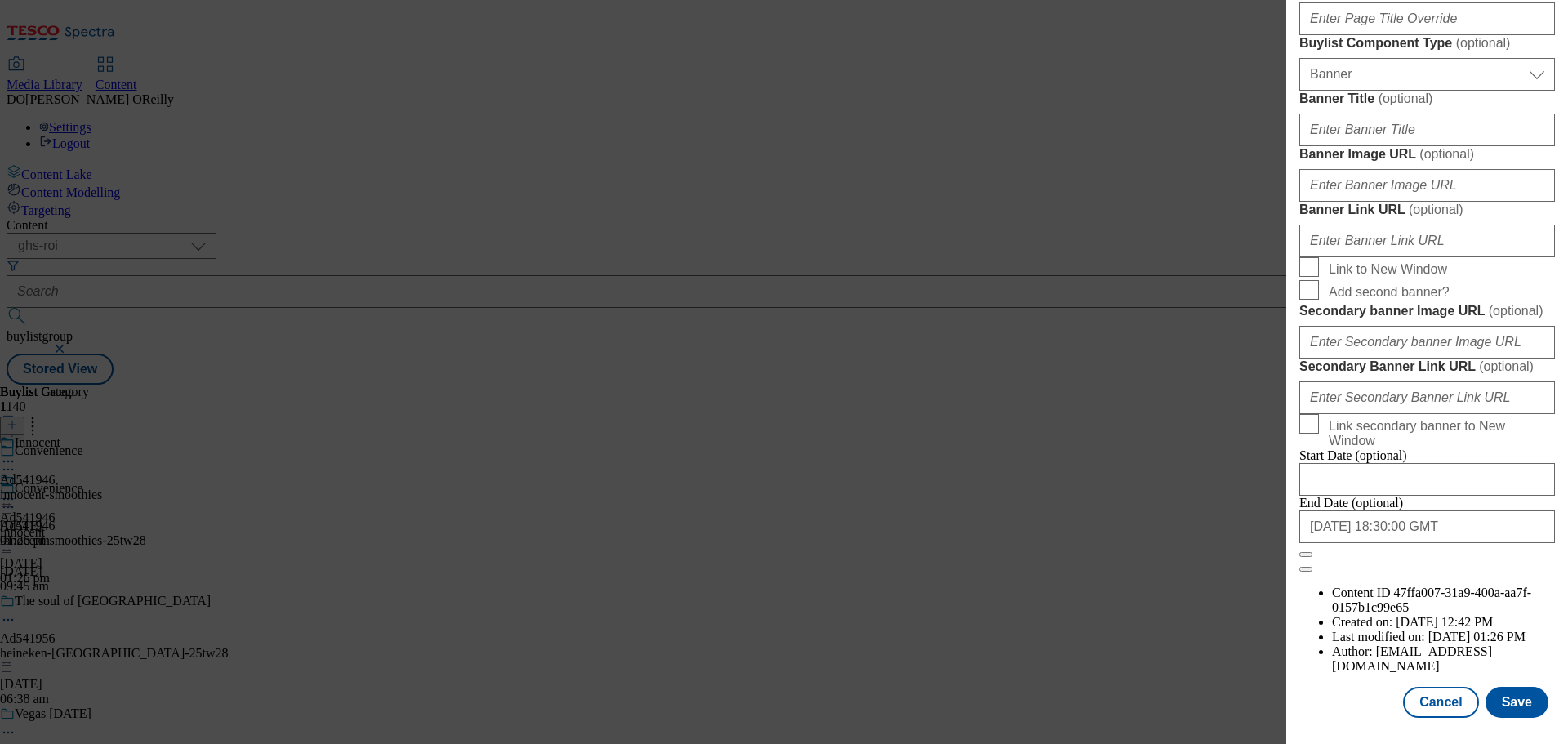
scroll to position [1632, 0]
type input "Chilled Drinks"
click at [1503, 692] on button "Save" at bounding box center [1516, 702] width 63 height 31
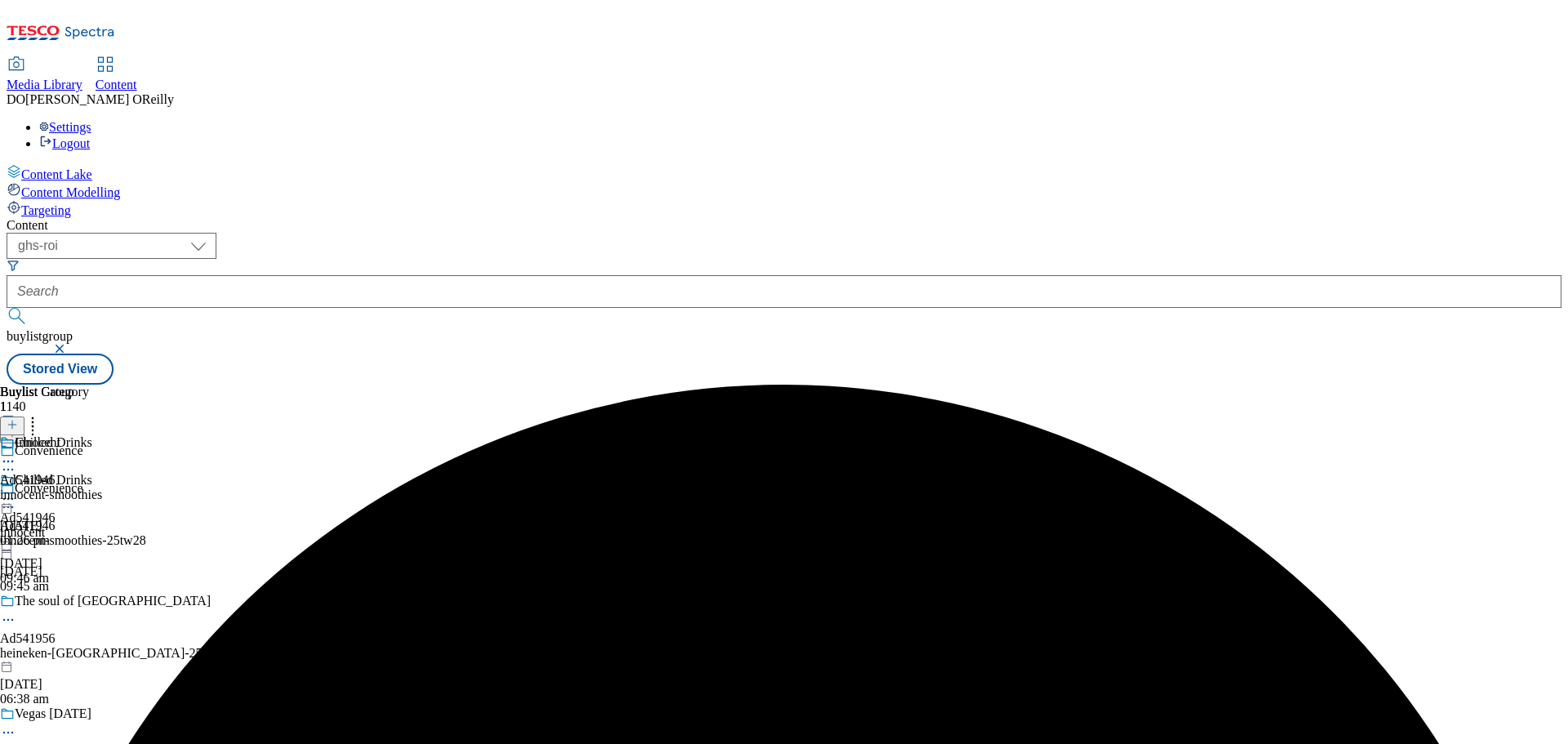
click at [6, 499] on circle at bounding box center [4, 499] width 3 height 3
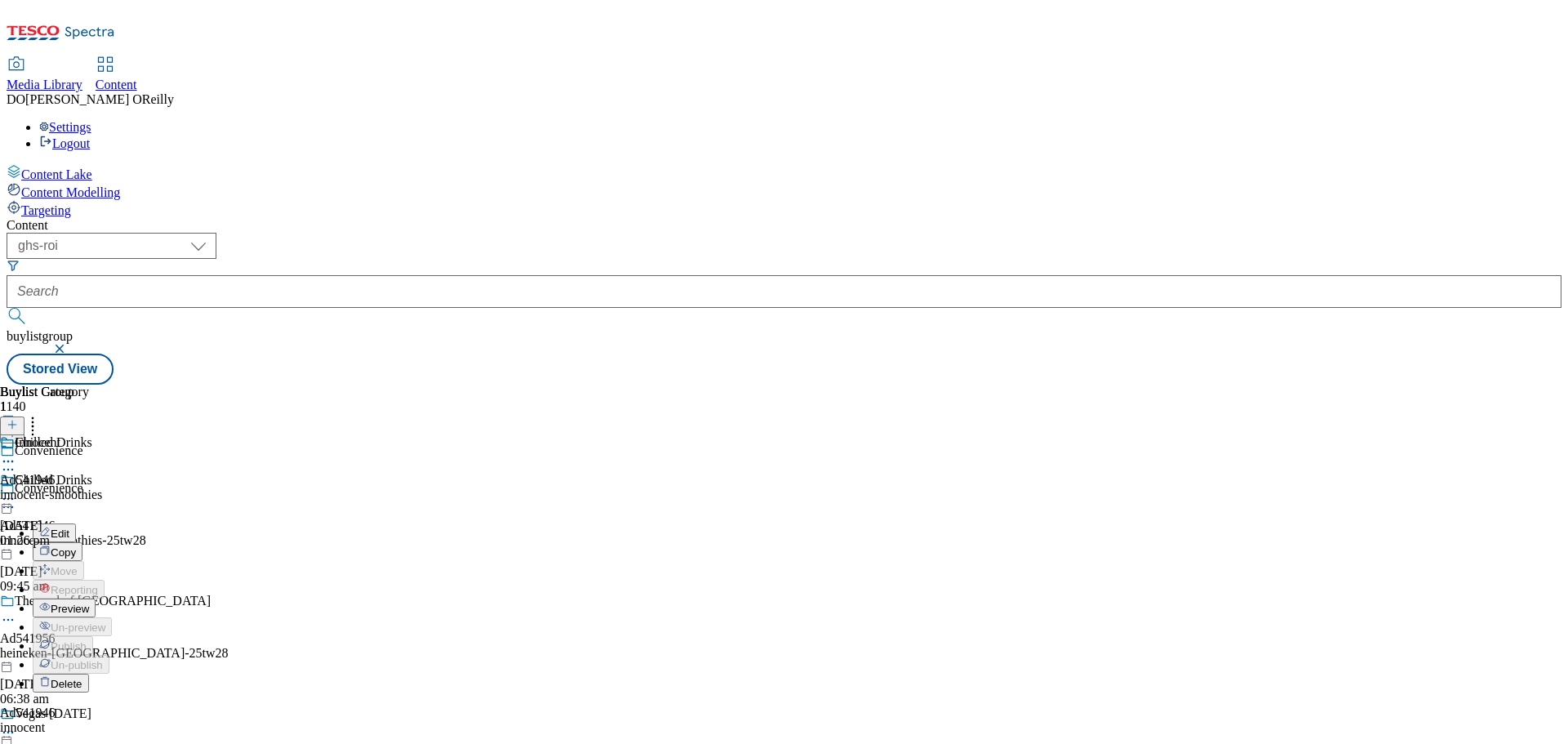
click at [111, 384] on header "Buylist 1" at bounding box center [56, 410] width 111 height 51
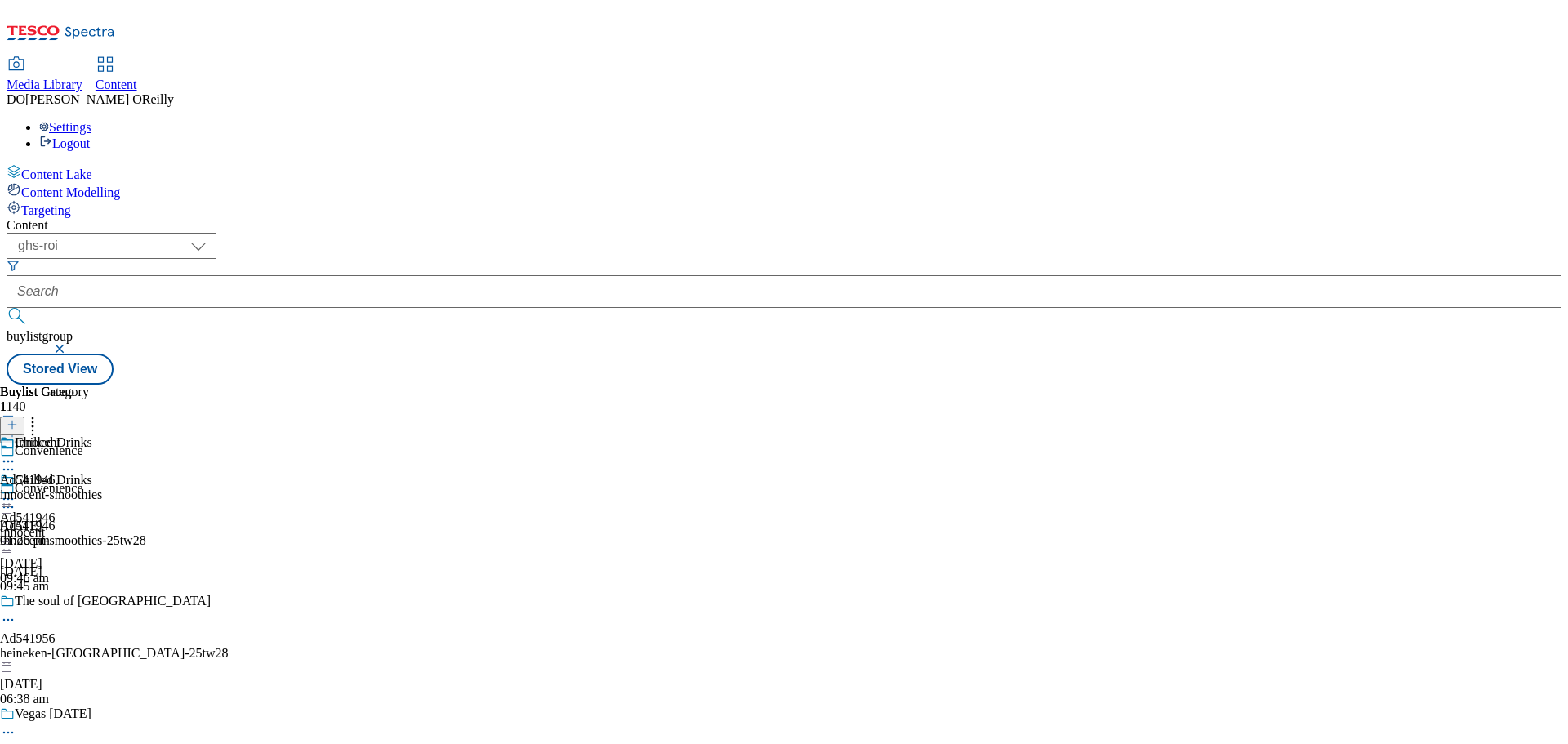
click at [41, 414] on icon at bounding box center [32, 422] width 16 height 16
click at [93, 473] on div "Chilled Drinks Ad541946 innocent 27 Aug 2025 09:46 am" at bounding box center [46, 529] width 93 height 112
click at [16, 491] on icon at bounding box center [8, 499] width 16 height 16
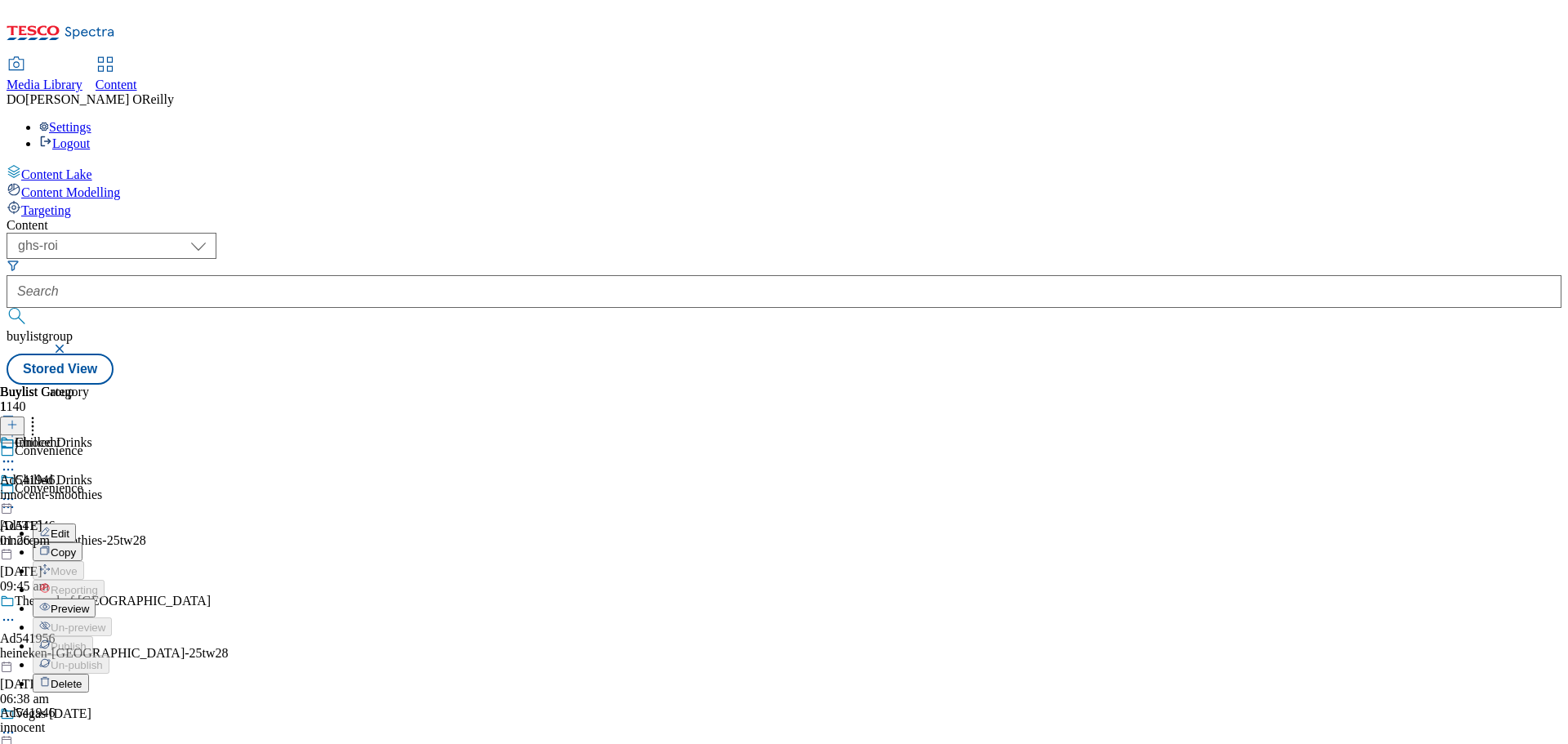
click at [89, 602] on span "Preview" at bounding box center [70, 608] width 39 height 12
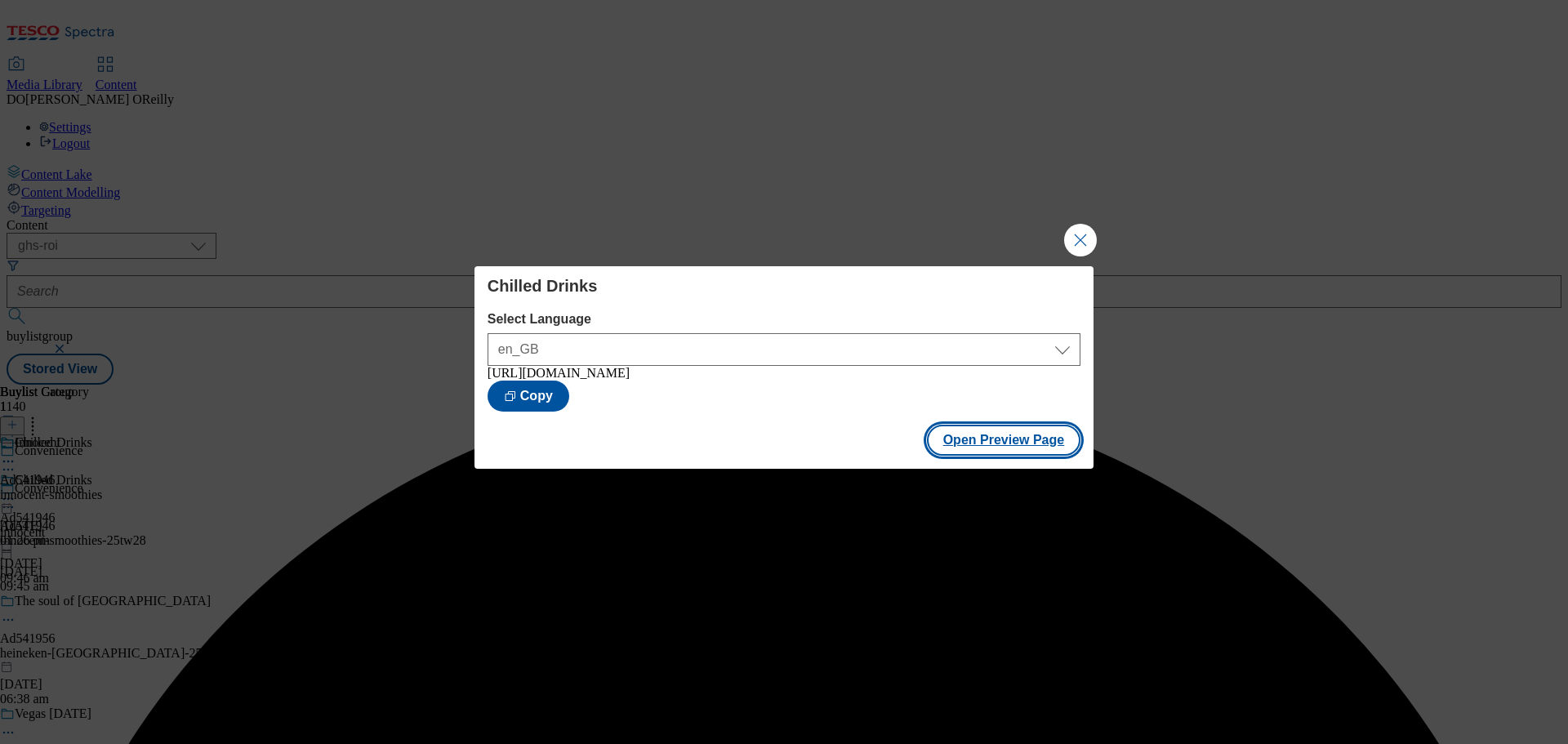
click at [969, 446] on button "Open Preview Page" at bounding box center [1003, 440] width 154 height 31
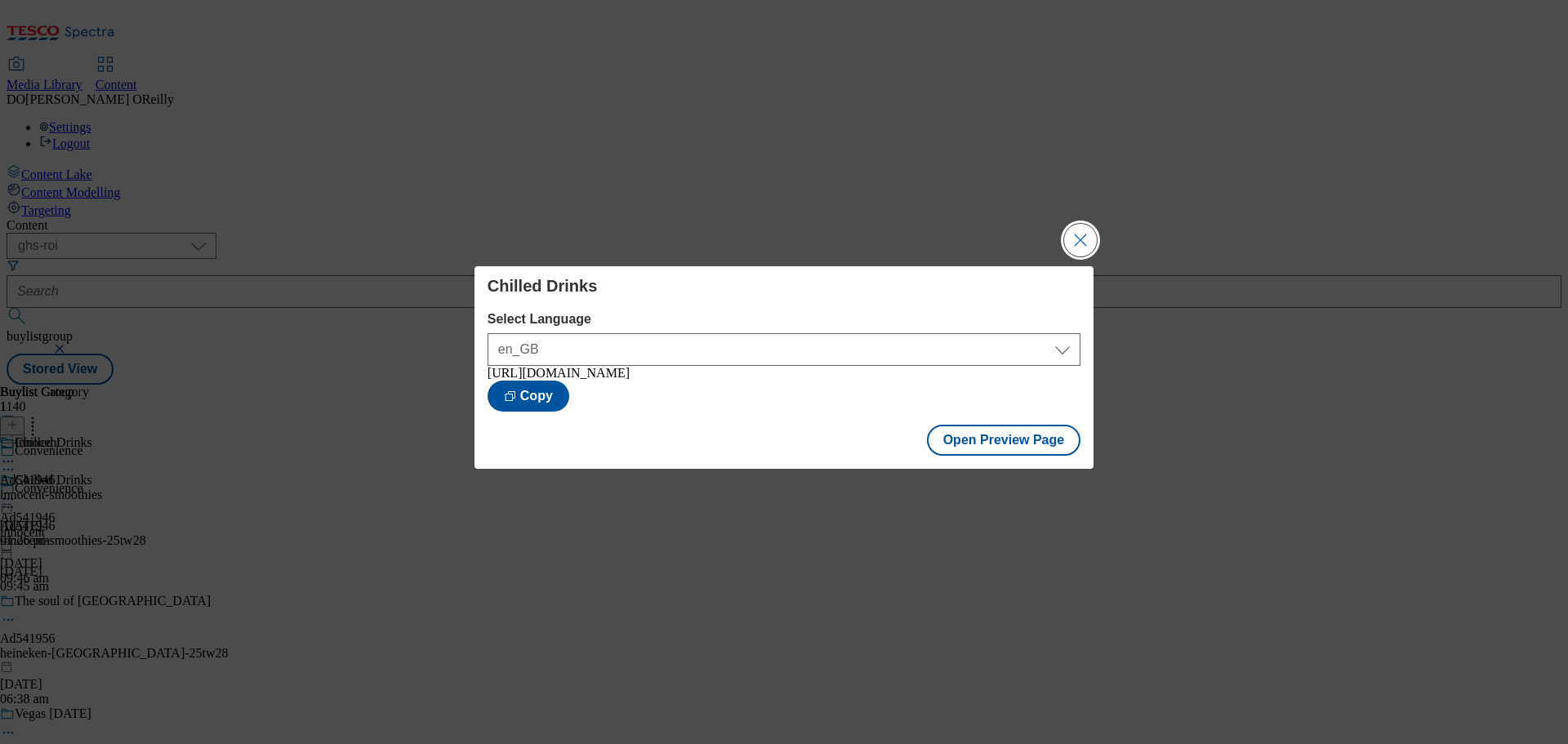
click at [1064, 231] on button "Close Modal" at bounding box center [1080, 240] width 33 height 33
